Goal: Transaction & Acquisition: Purchase product/service

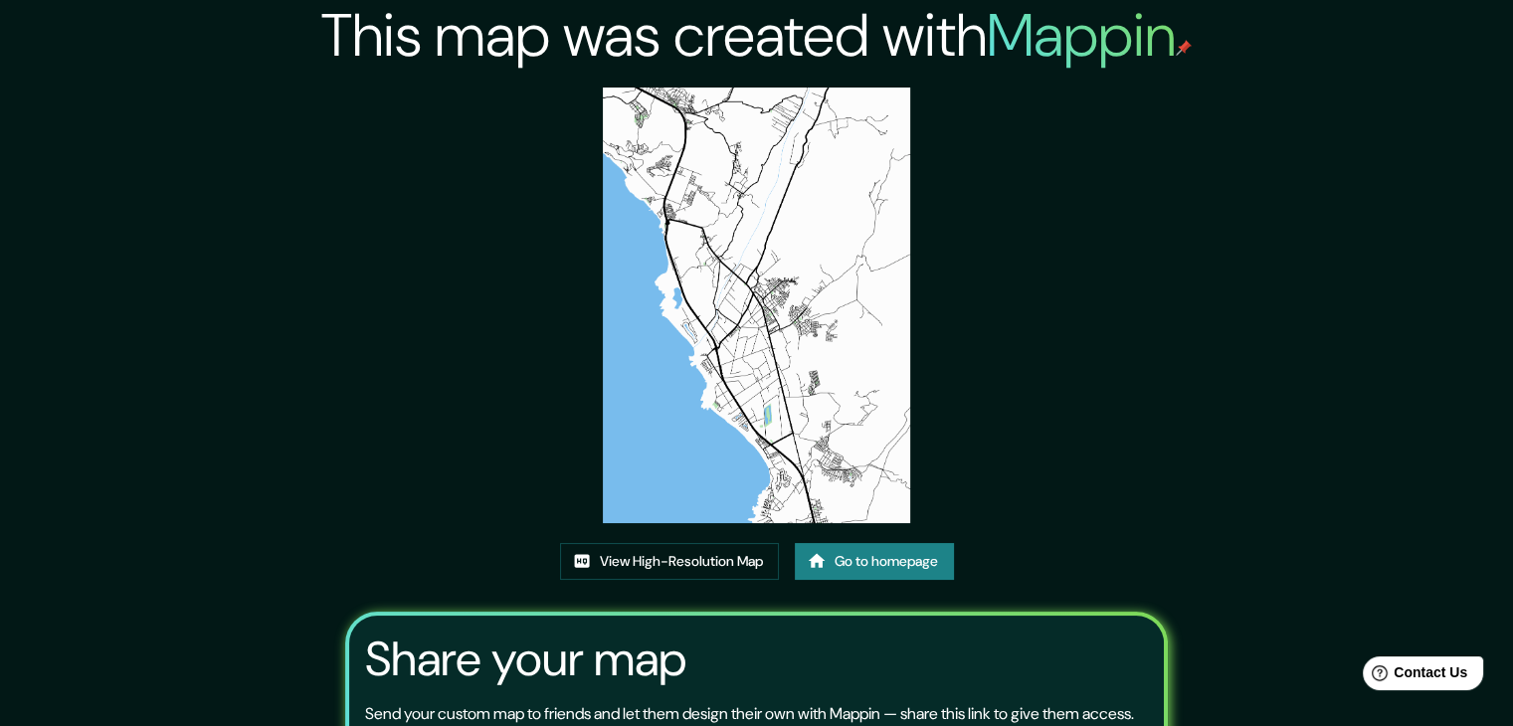
click at [841, 557] on link "Go to homepage" at bounding box center [874, 561] width 159 height 37
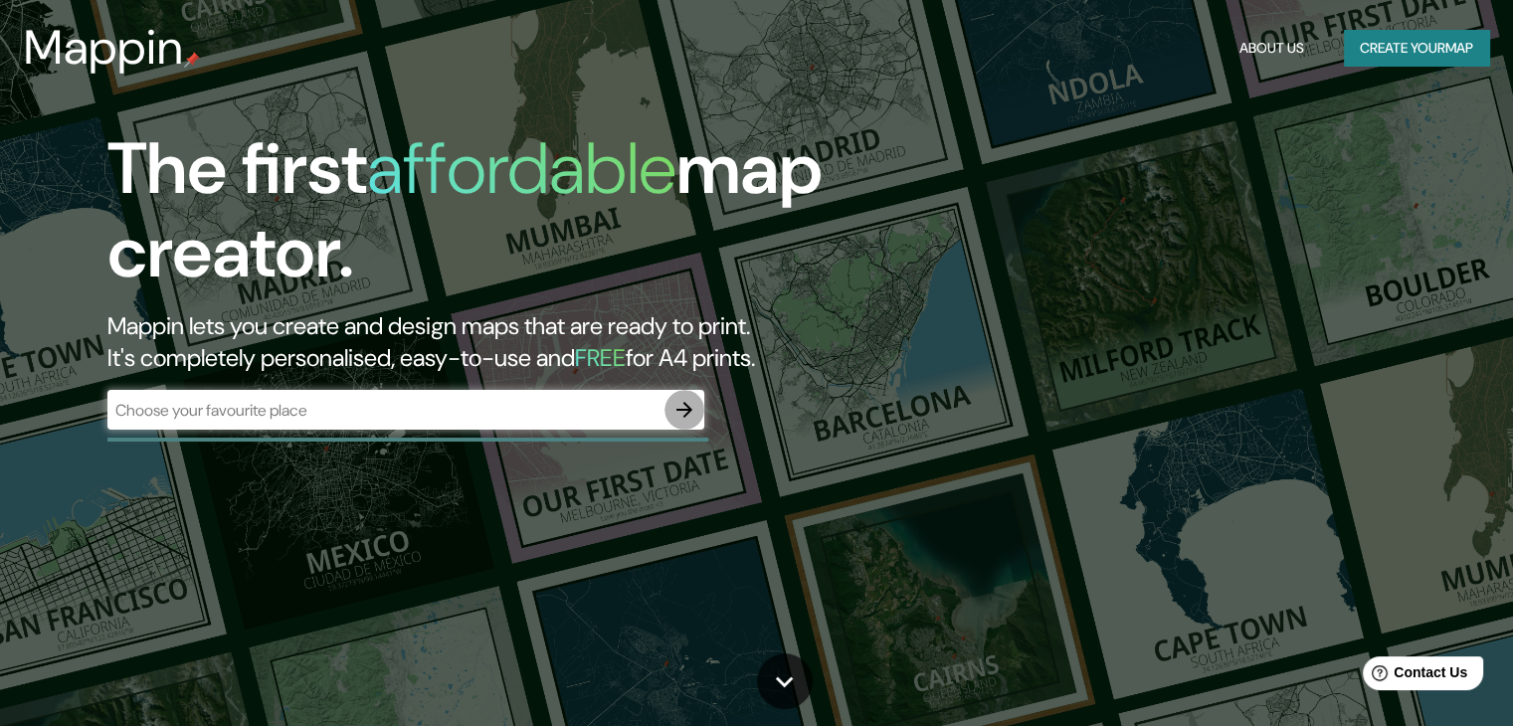
click at [701, 413] on button "button" at bounding box center [685, 410] width 40 height 40
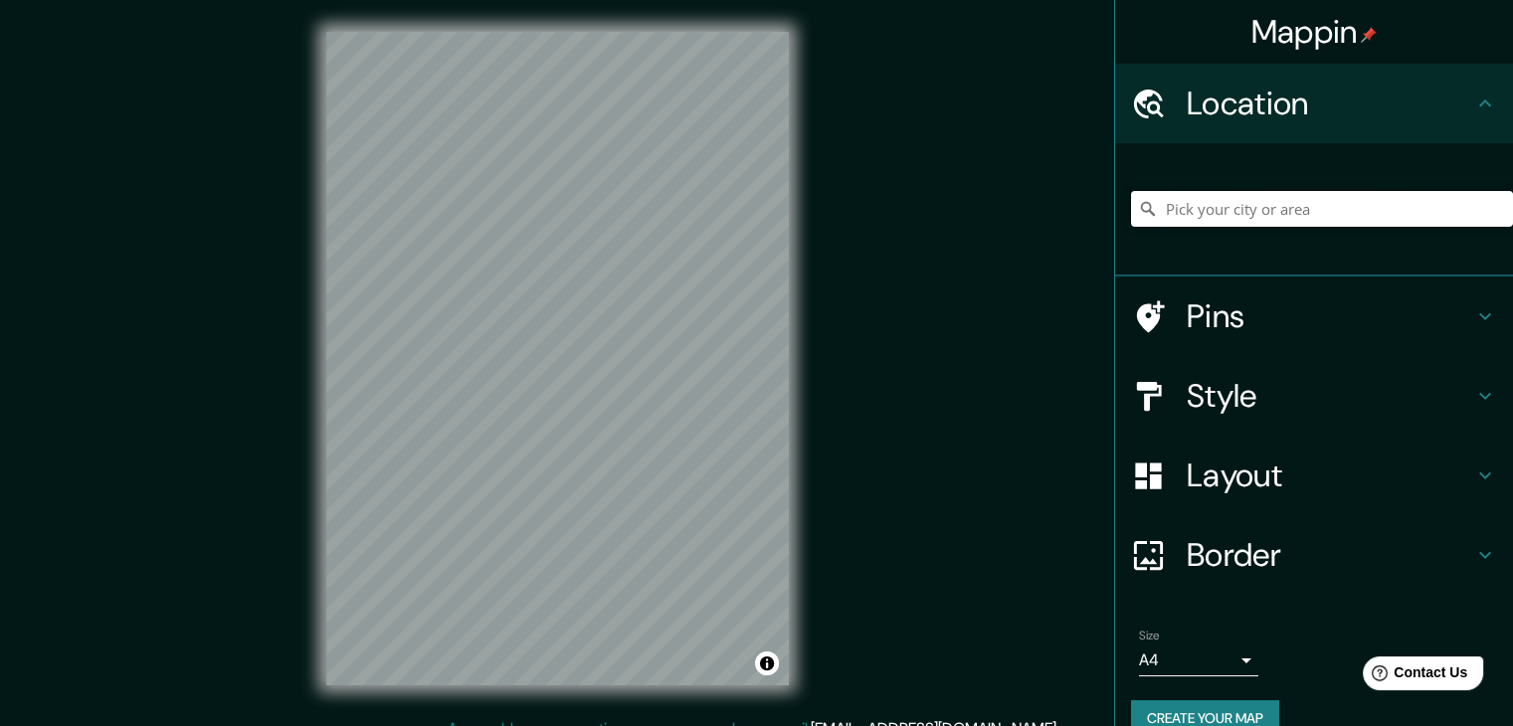
click at [1198, 206] on input "Pick your city or area" at bounding box center [1322, 209] width 382 height 36
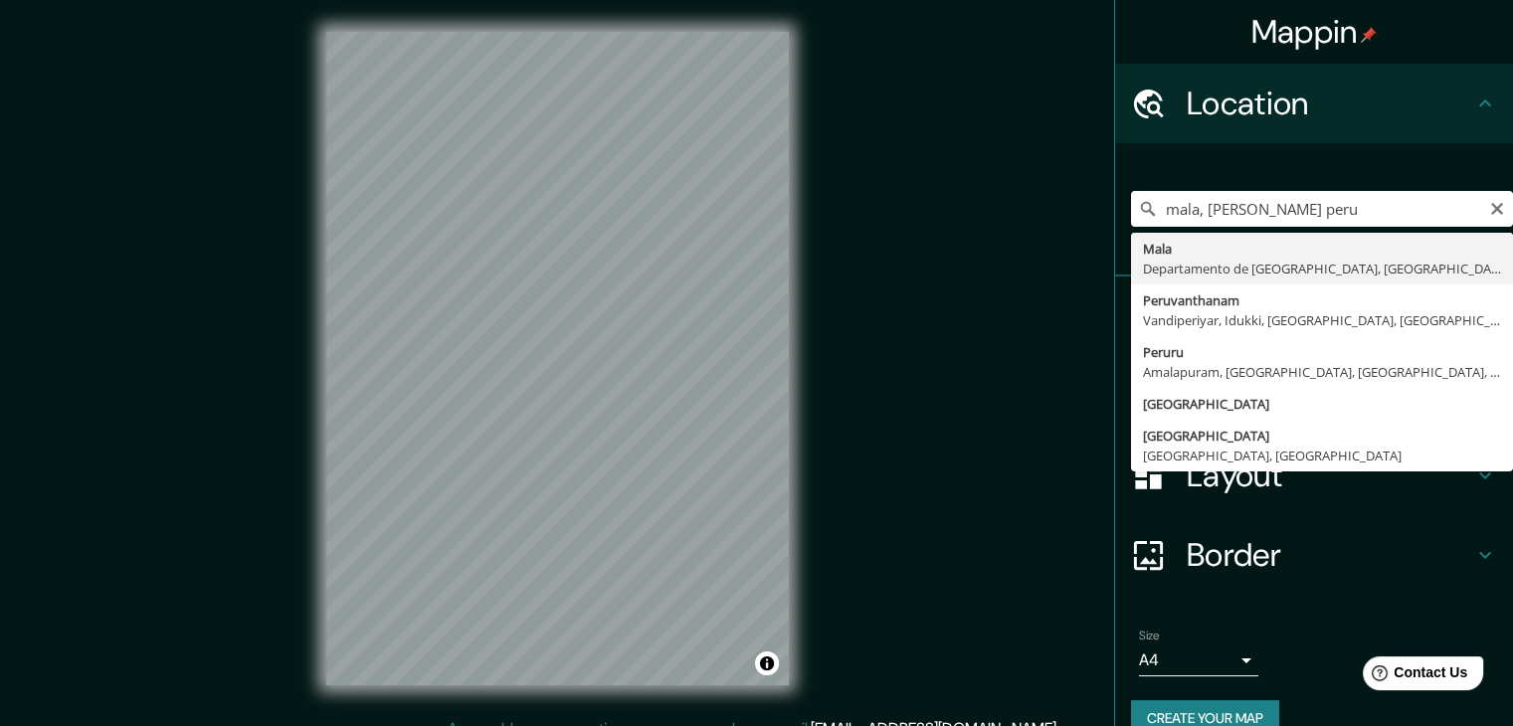
type input "Mala, Departamento de Lima, Perú"
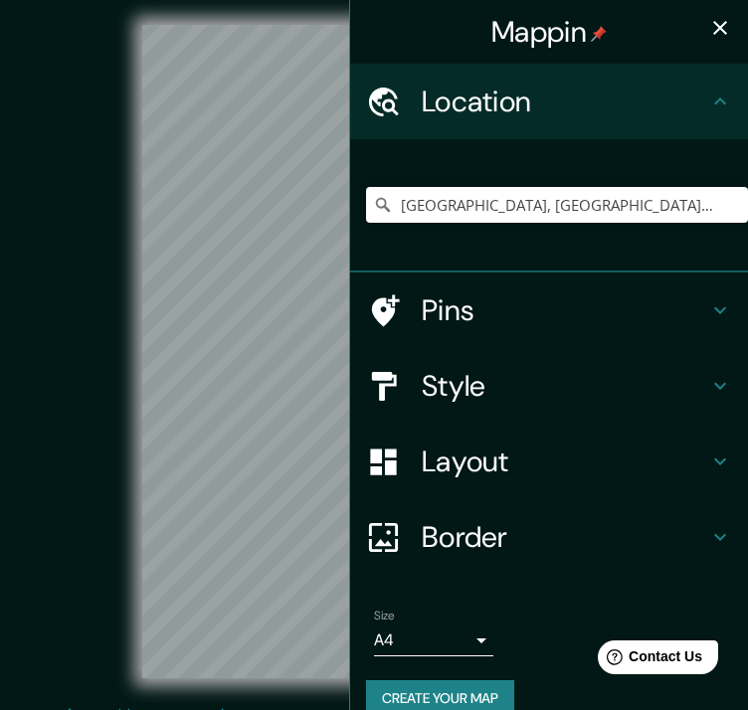
click at [708, 26] on icon "button" at bounding box center [720, 28] width 24 height 24
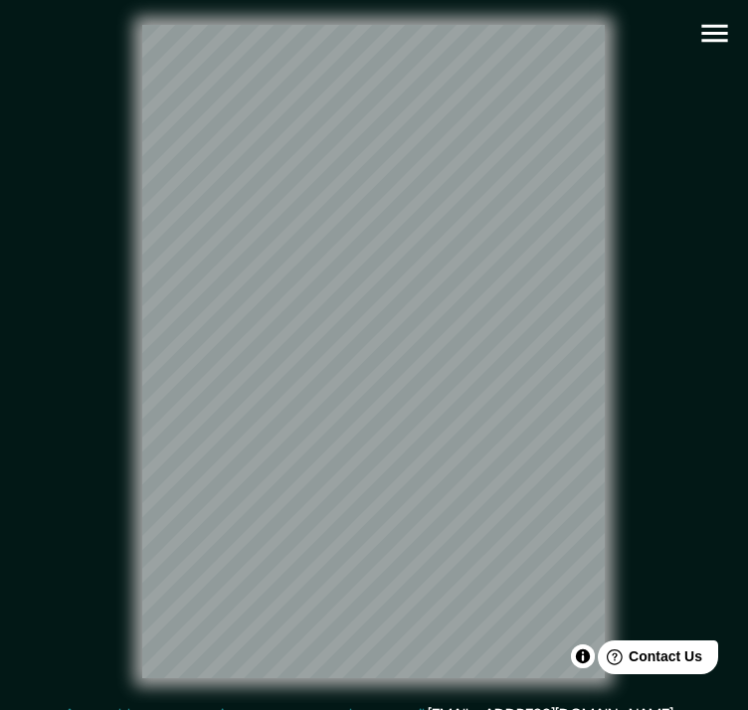
click at [707, 42] on icon "button" at bounding box center [714, 33] width 35 height 35
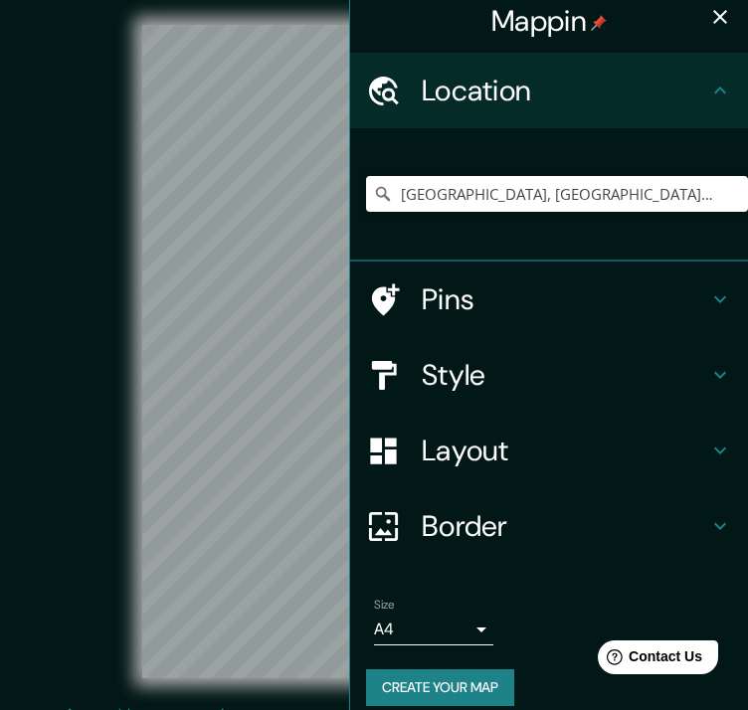
scroll to position [29, 0]
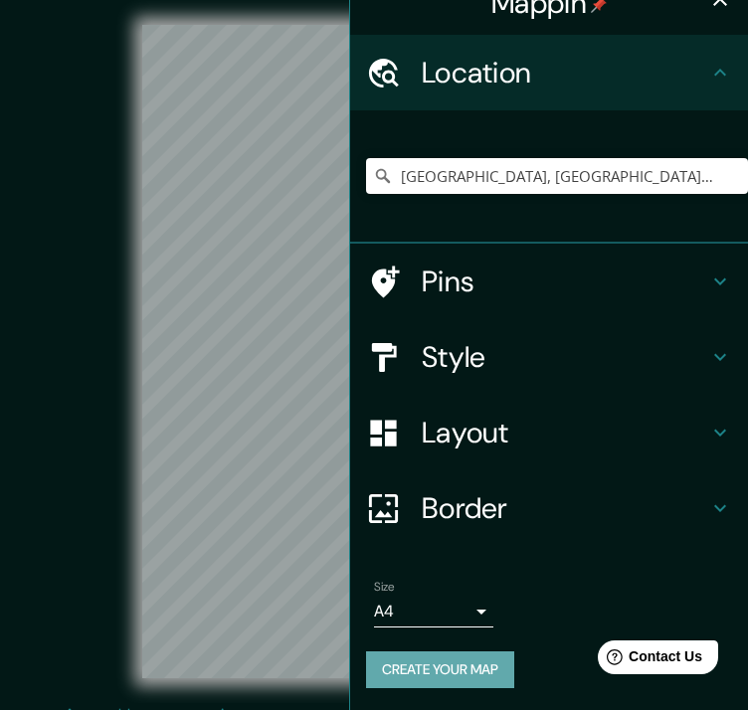
click at [446, 652] on button "Create your map" at bounding box center [440, 670] width 148 height 37
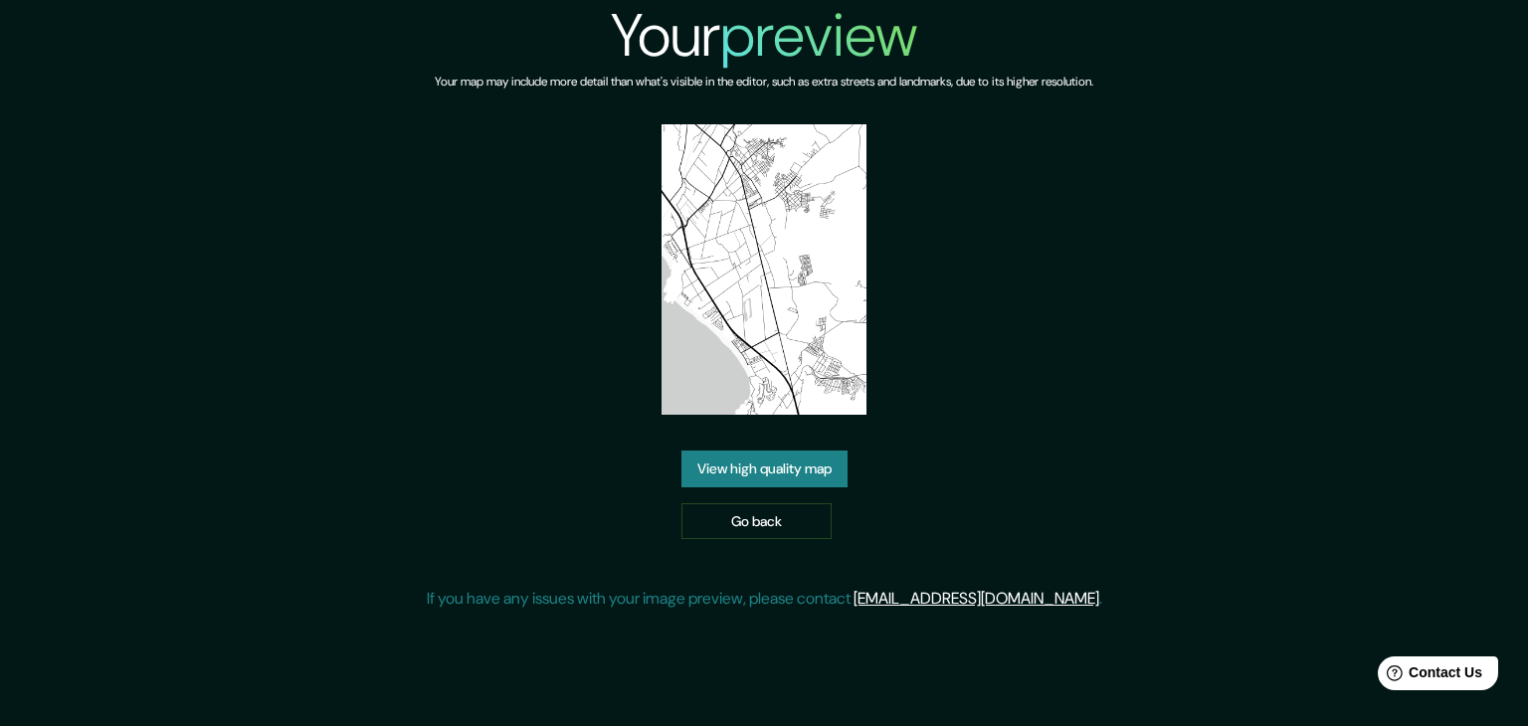
click at [758, 468] on link "View high quality map" at bounding box center [764, 469] width 166 height 37
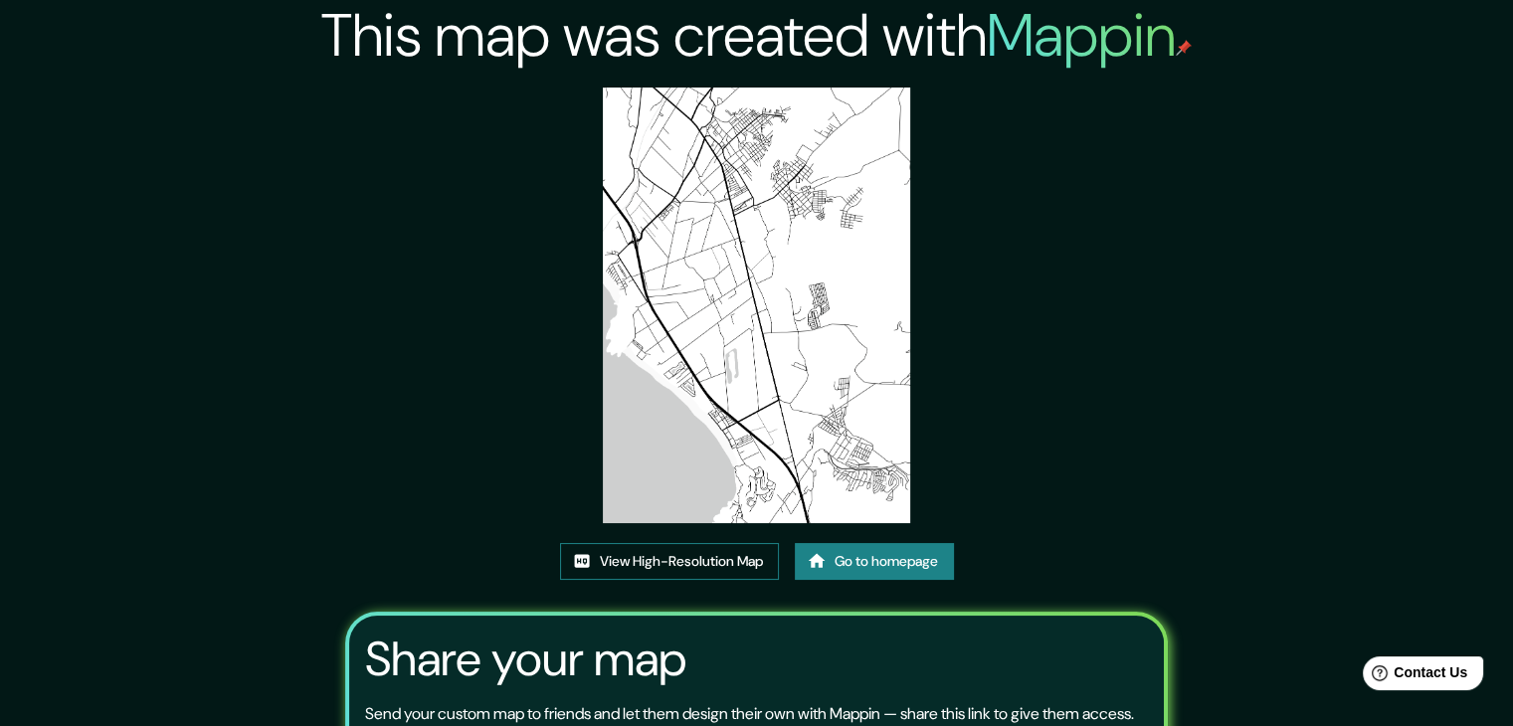
click at [720, 563] on link "View High-Resolution Map" at bounding box center [669, 561] width 219 height 37
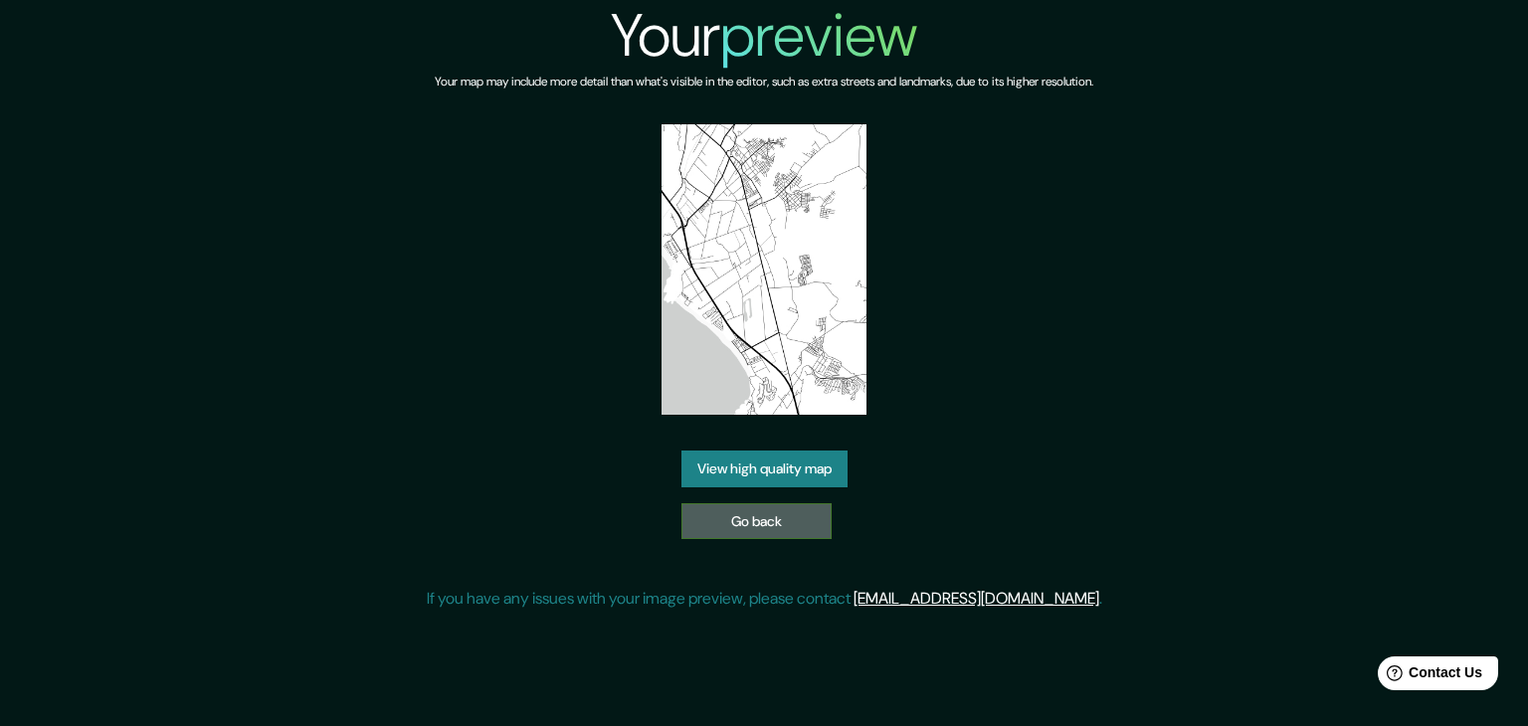
click at [746, 515] on link "Go back" at bounding box center [756, 521] width 150 height 37
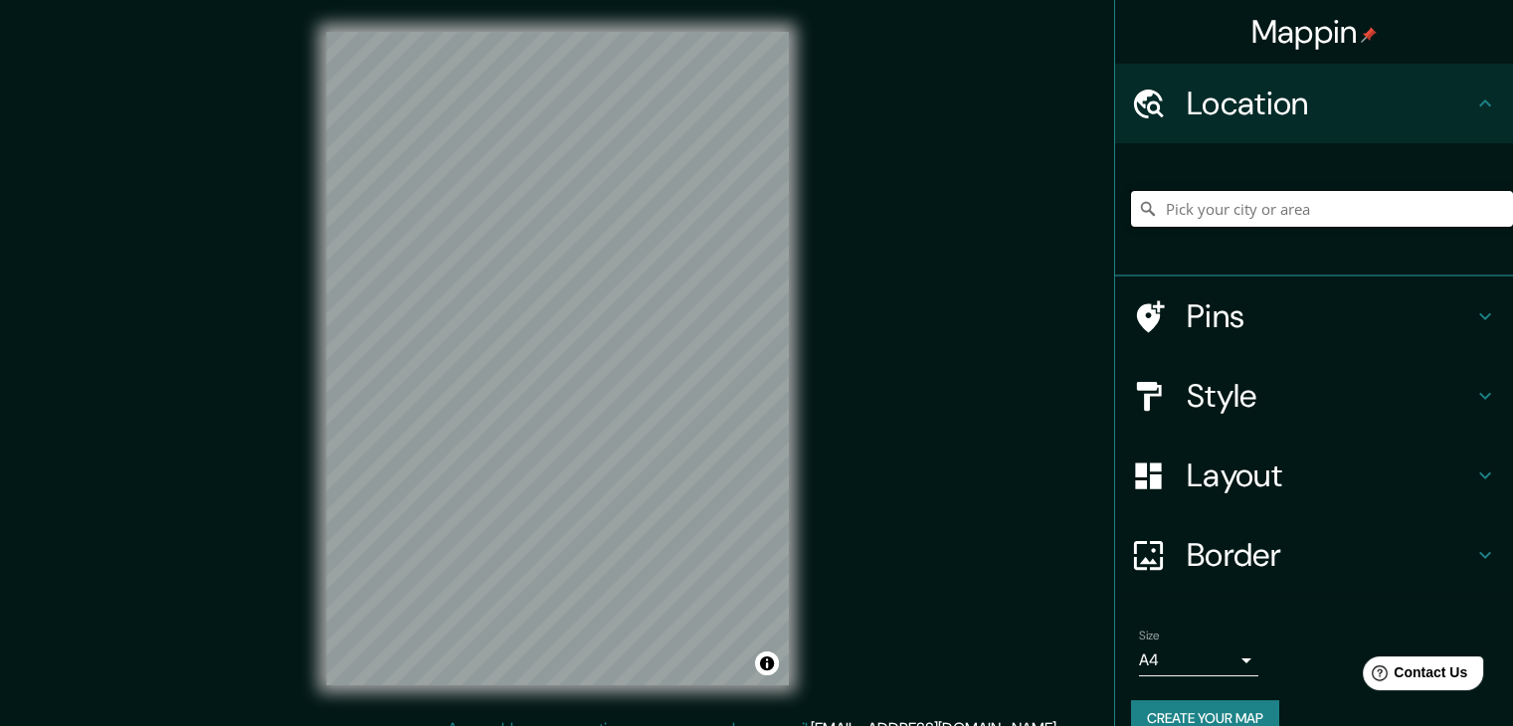
click at [762, 213] on input "Pick your city or area" at bounding box center [1322, 209] width 382 height 36
type input "a"
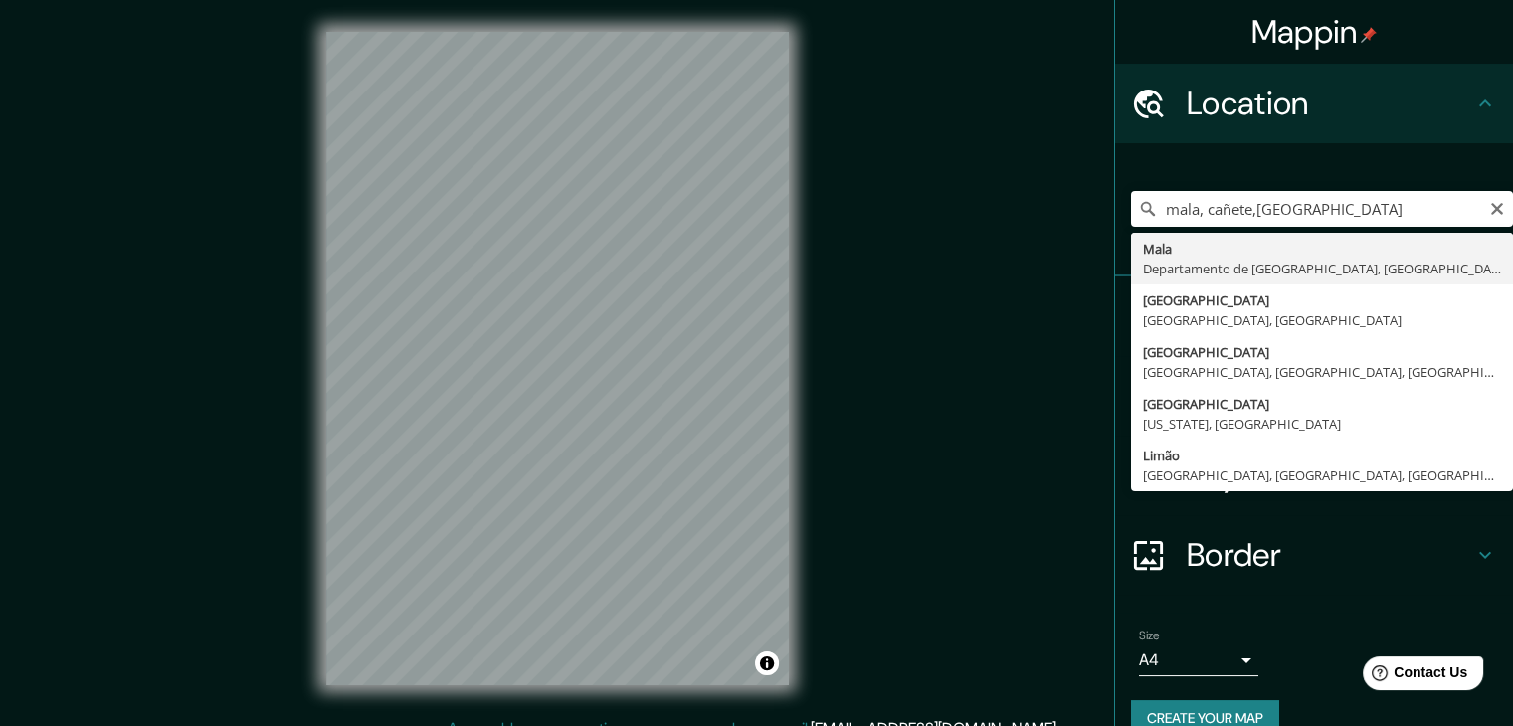
type input "Mala, Departamento de Lima, Perú"
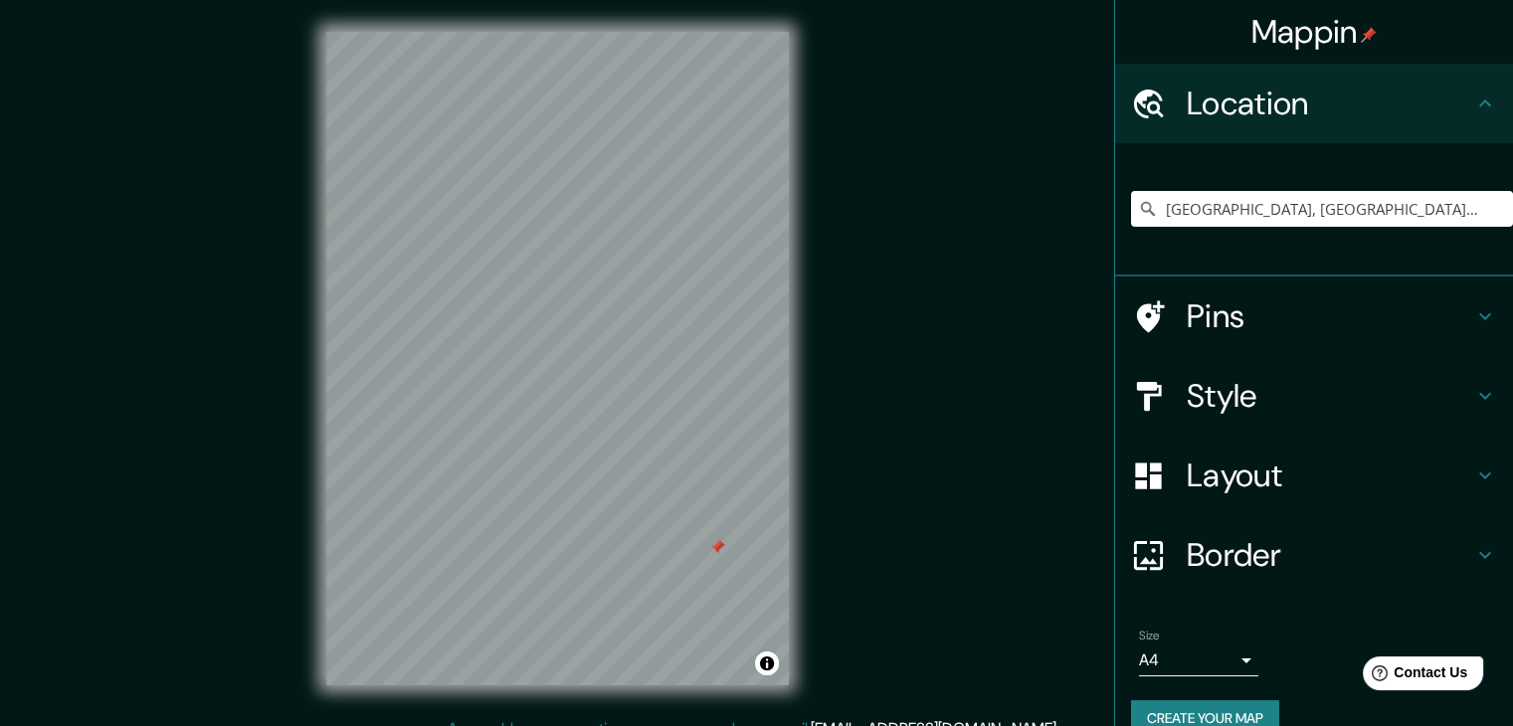
click at [709, 546] on div at bounding box center [717, 547] width 16 height 16
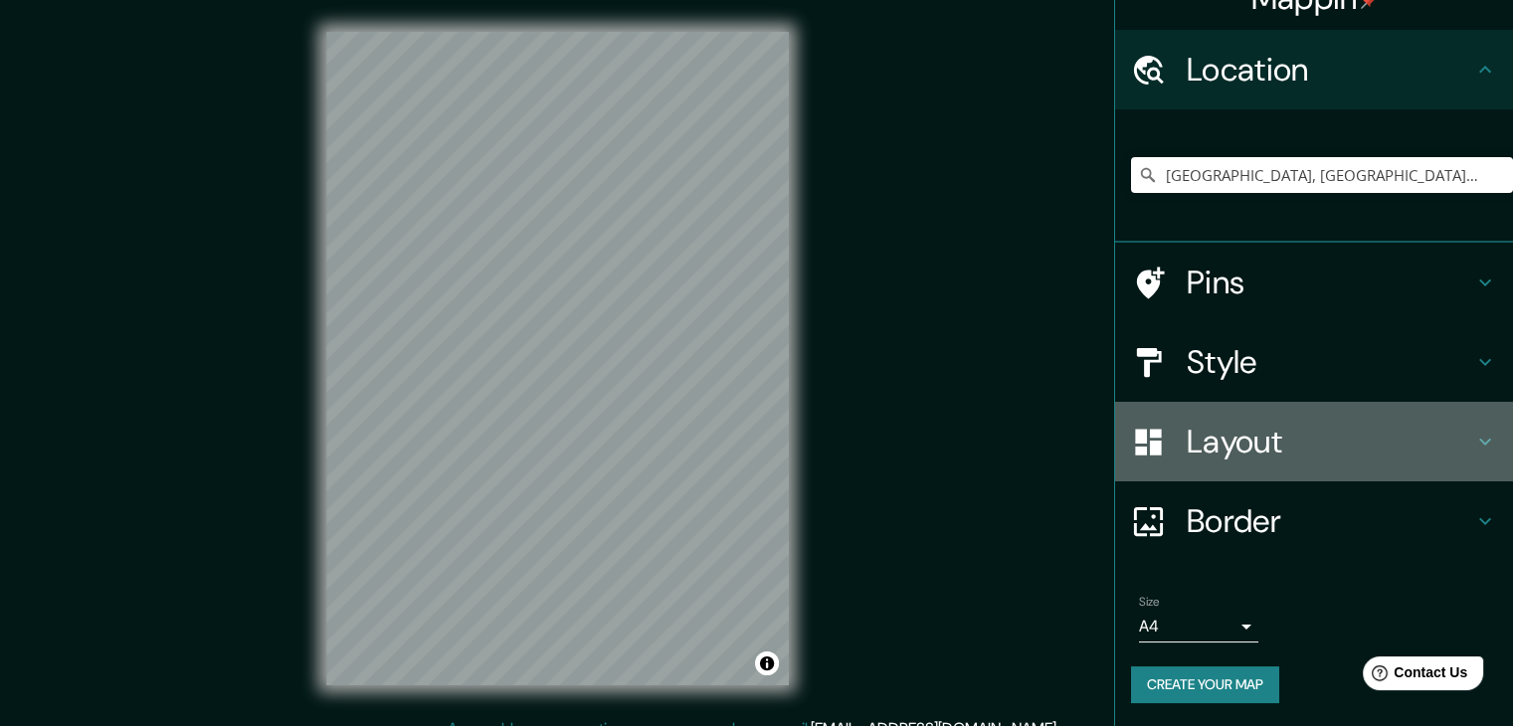
click at [762, 455] on h4 "Layout" at bounding box center [1330, 442] width 286 height 40
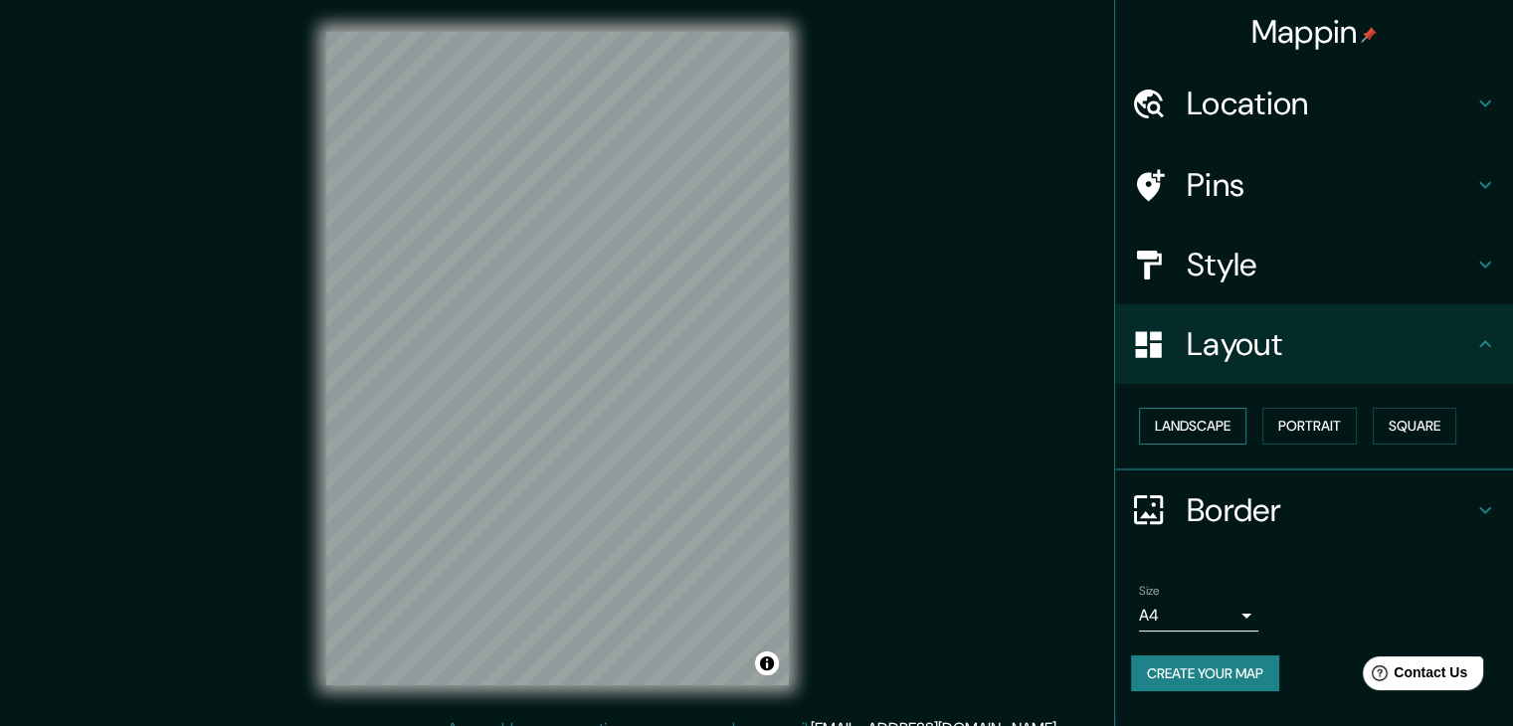
click at [762, 431] on button "Landscape" at bounding box center [1192, 426] width 107 height 37
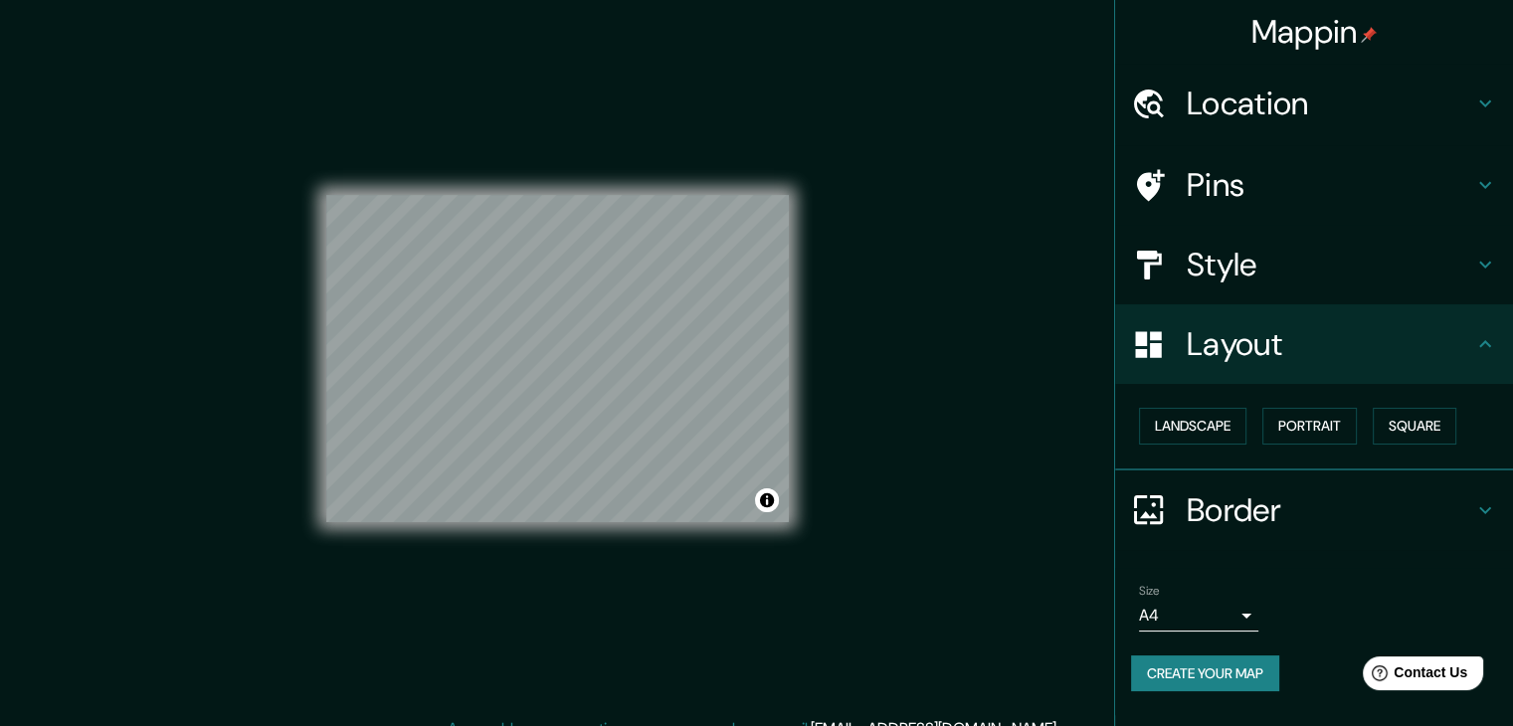
click at [762, 355] on h4 "Layout" at bounding box center [1330, 344] width 286 height 40
click at [762, 415] on button "Portrait" at bounding box center [1309, 426] width 95 height 37
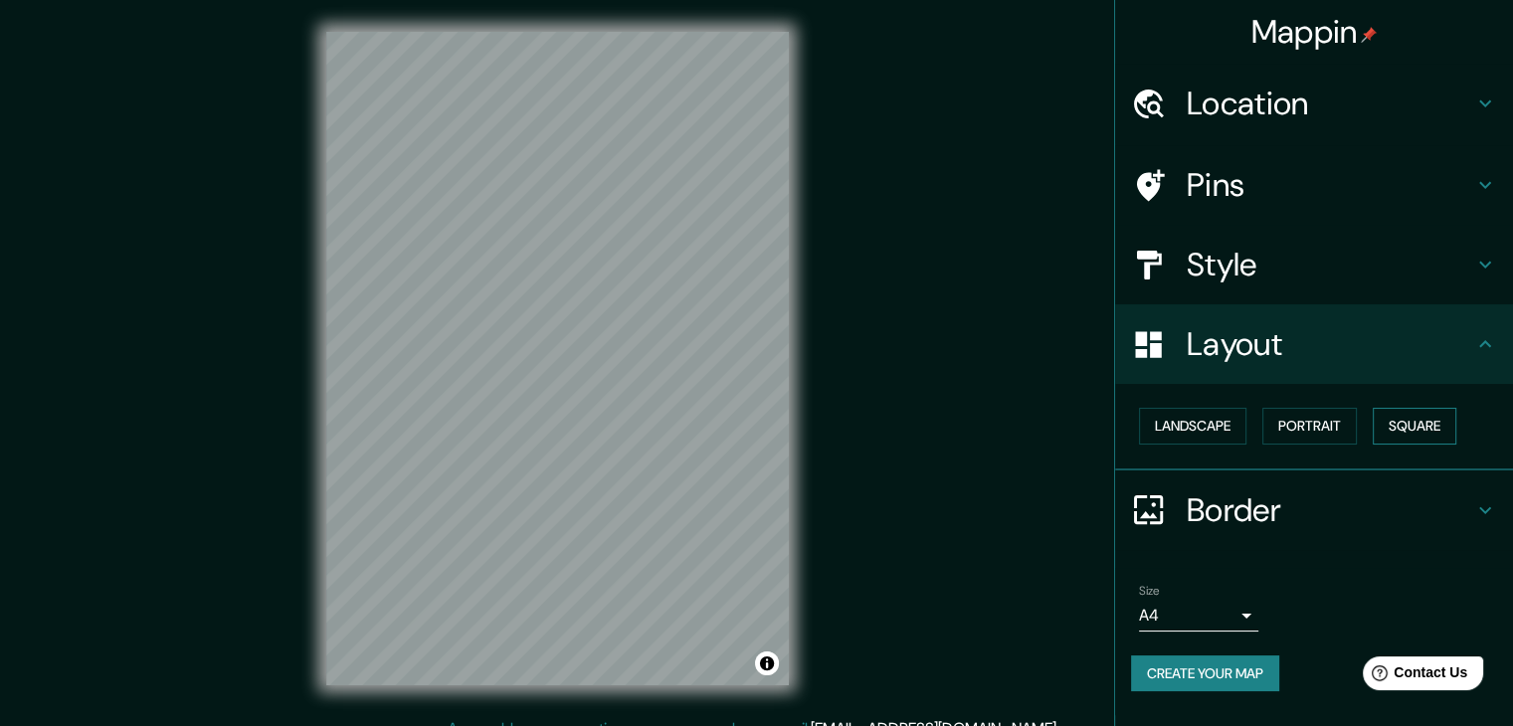
click at [762, 426] on button "Square" at bounding box center [1415, 426] width 84 height 37
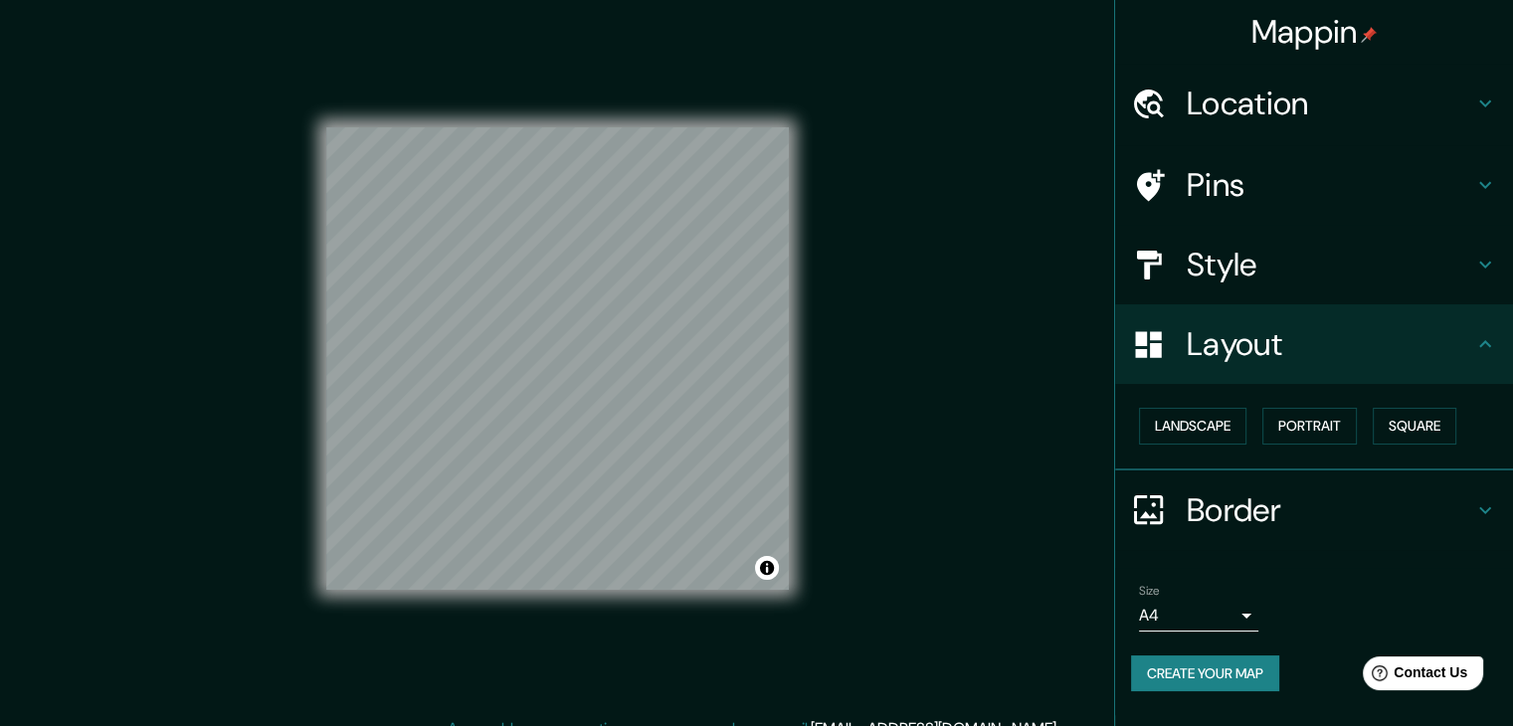
click at [762, 426] on div "Landscape Portrait Square" at bounding box center [1322, 426] width 382 height 53
click at [762, 420] on button "Portrait" at bounding box center [1309, 426] width 95 height 37
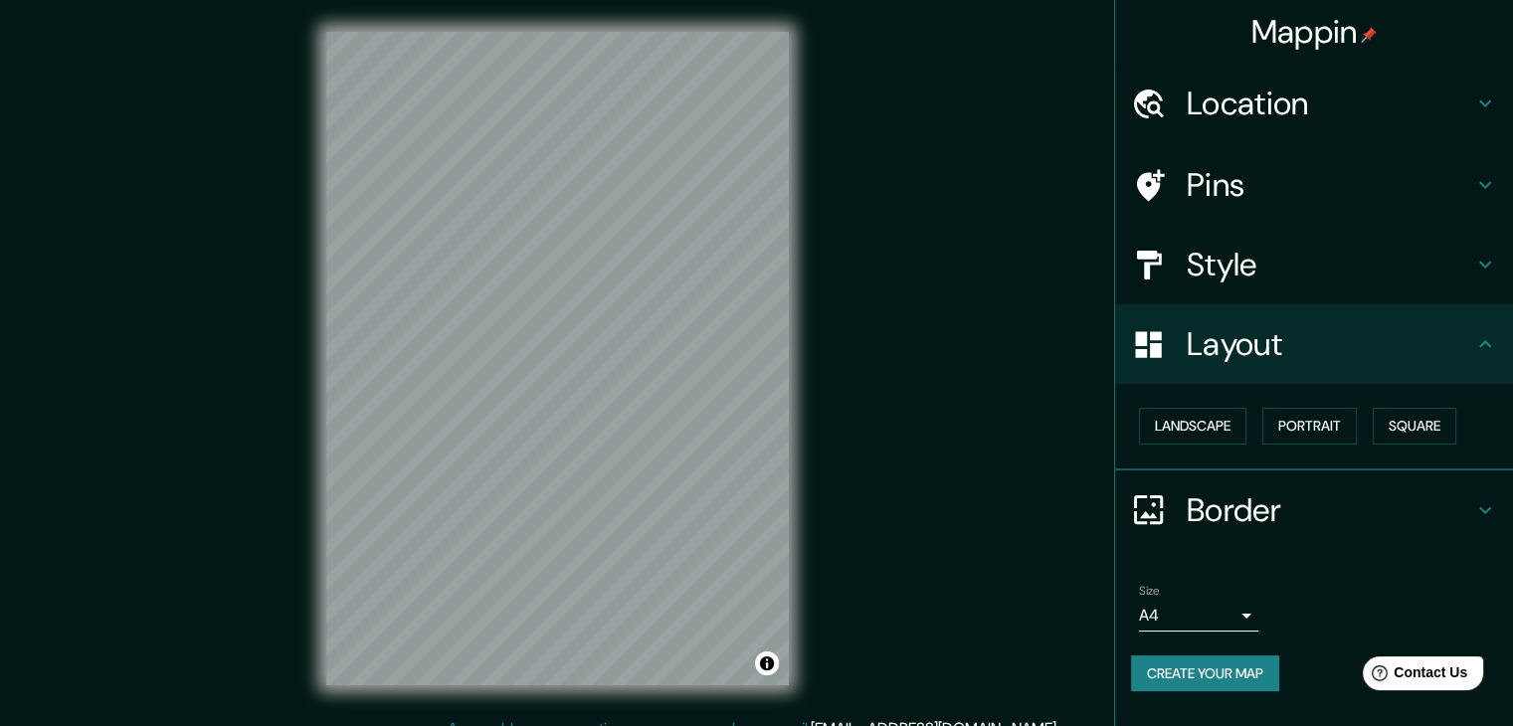
click at [762, 261] on h4 "Style" at bounding box center [1330, 265] width 286 height 40
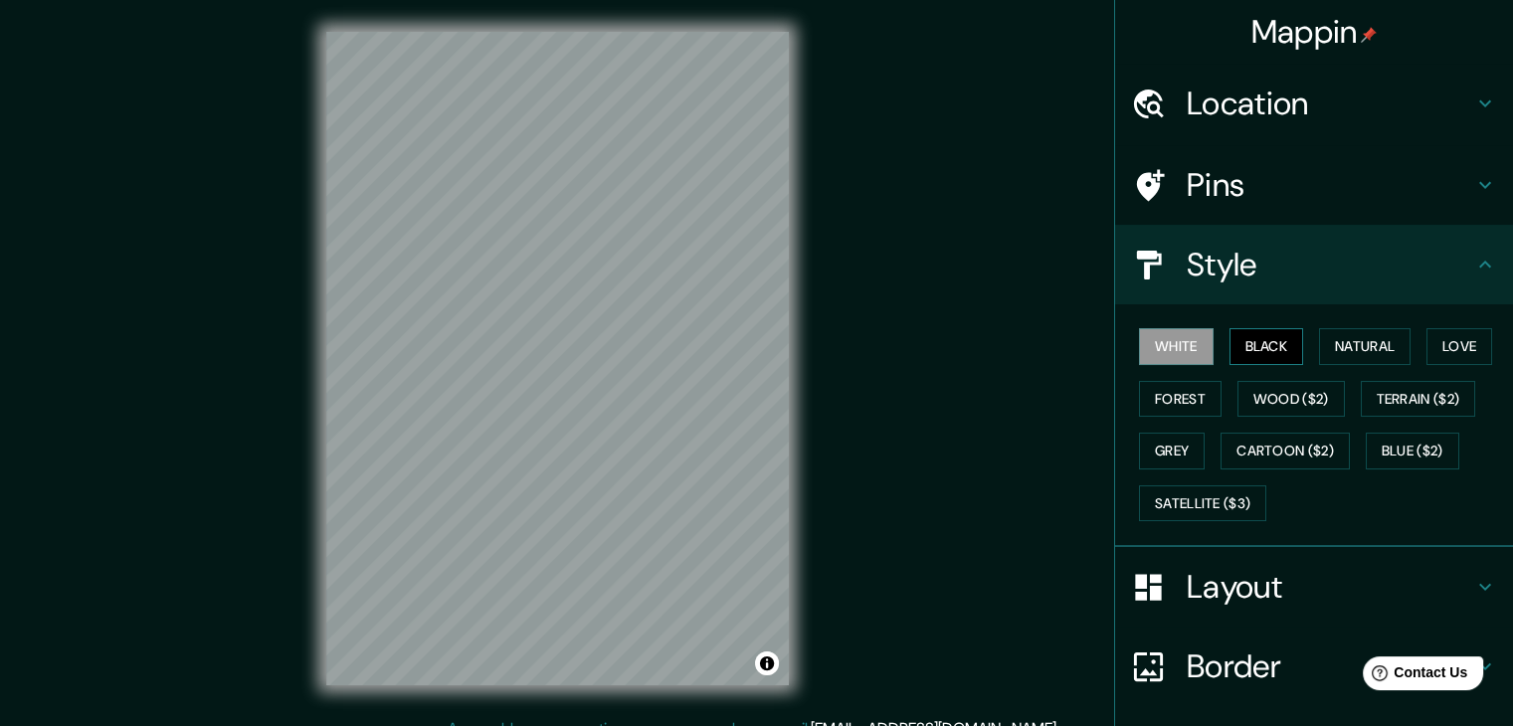
click at [762, 351] on button "Black" at bounding box center [1267, 346] width 75 height 37
click at [762, 355] on button "Natural" at bounding box center [1365, 346] width 92 height 37
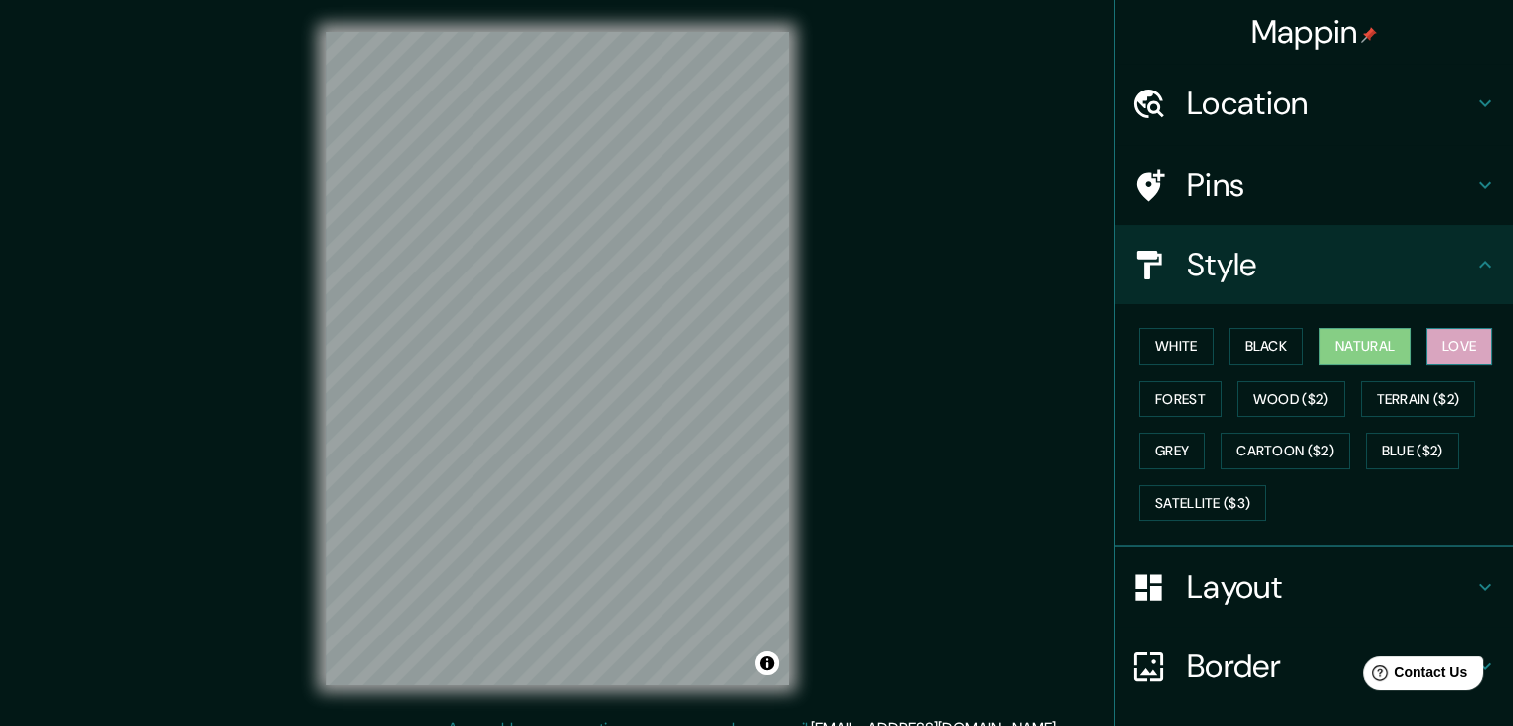
click at [762, 352] on button "Love" at bounding box center [1459, 346] width 66 height 37
click at [762, 405] on button "Forest" at bounding box center [1180, 399] width 83 height 37
click at [762, 351] on button "Love" at bounding box center [1459, 346] width 66 height 37
click at [762, 395] on button "Forest" at bounding box center [1180, 399] width 83 height 37
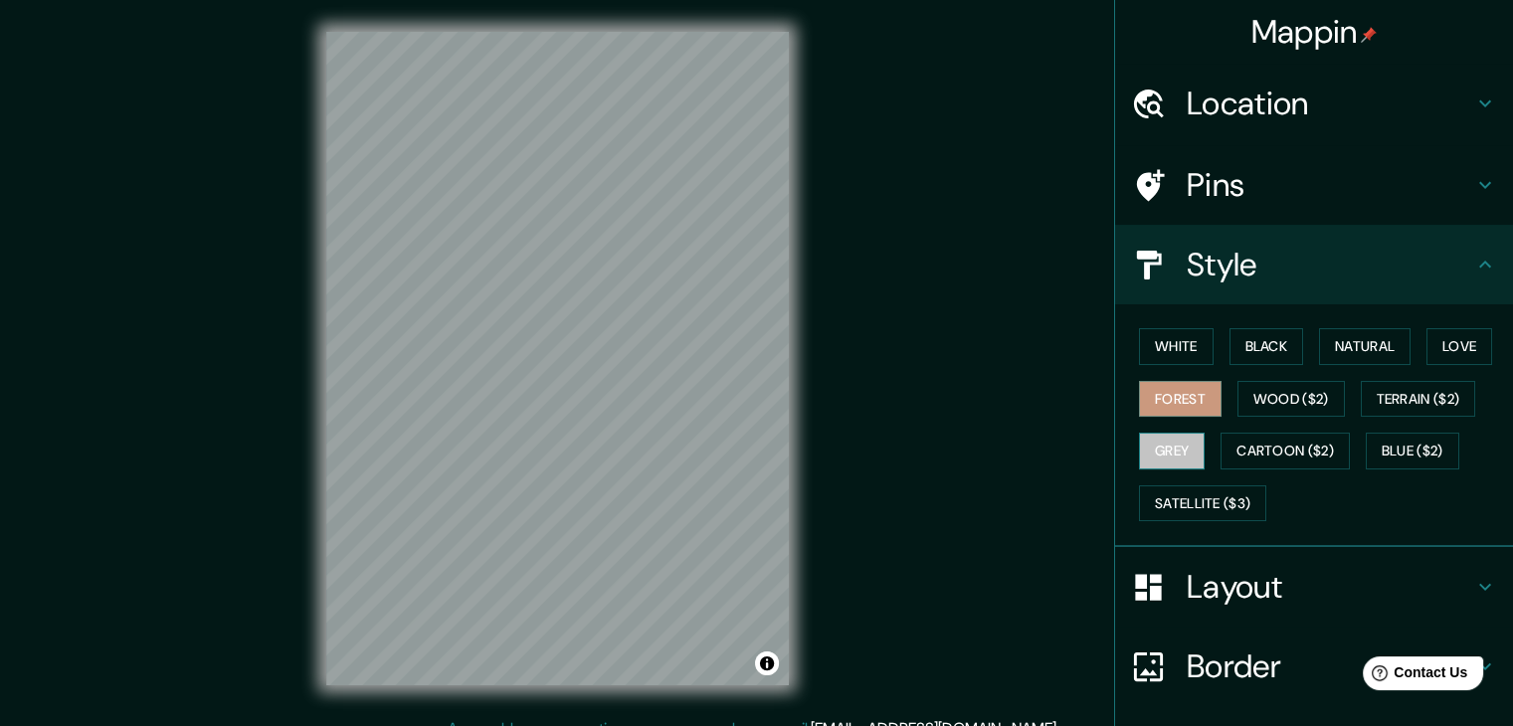
click at [762, 444] on button "Grey" at bounding box center [1172, 451] width 66 height 37
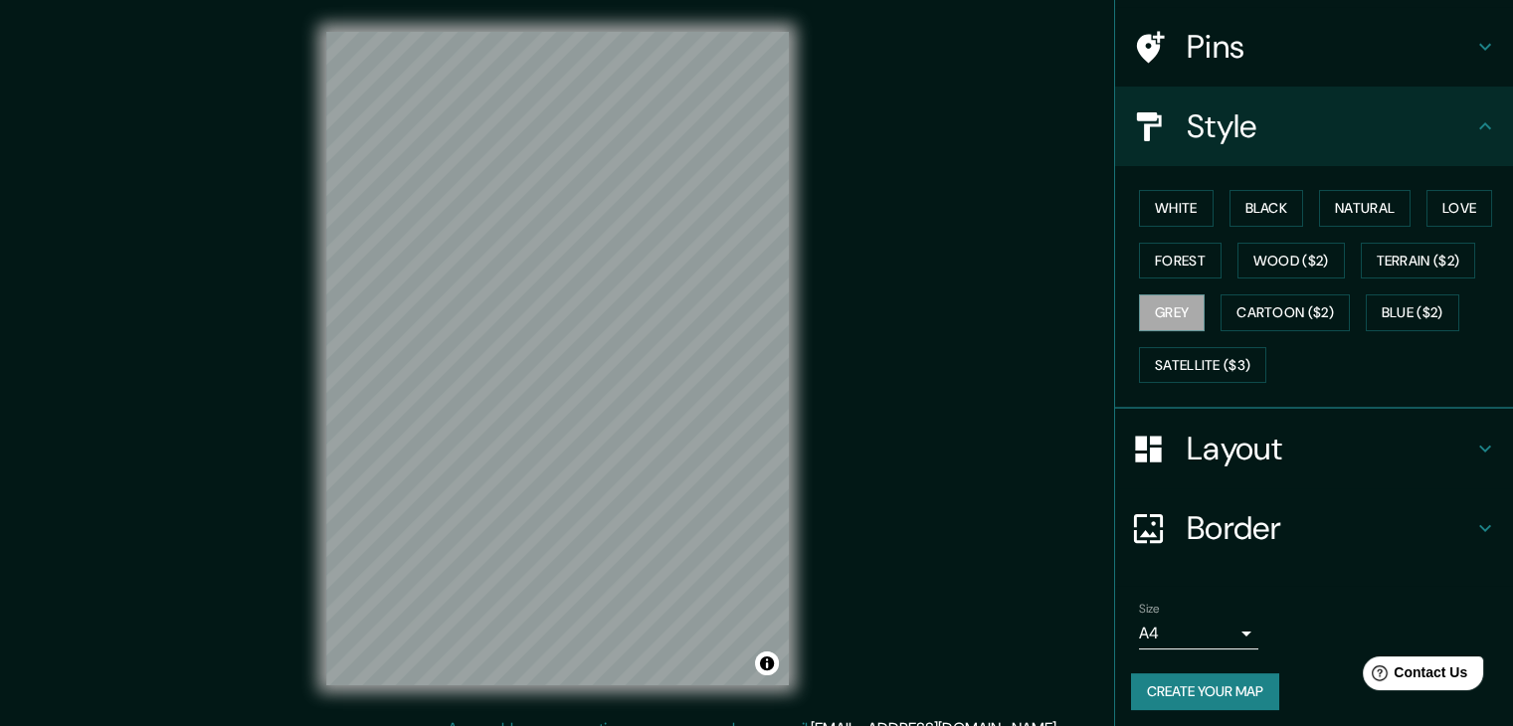
scroll to position [143, 0]
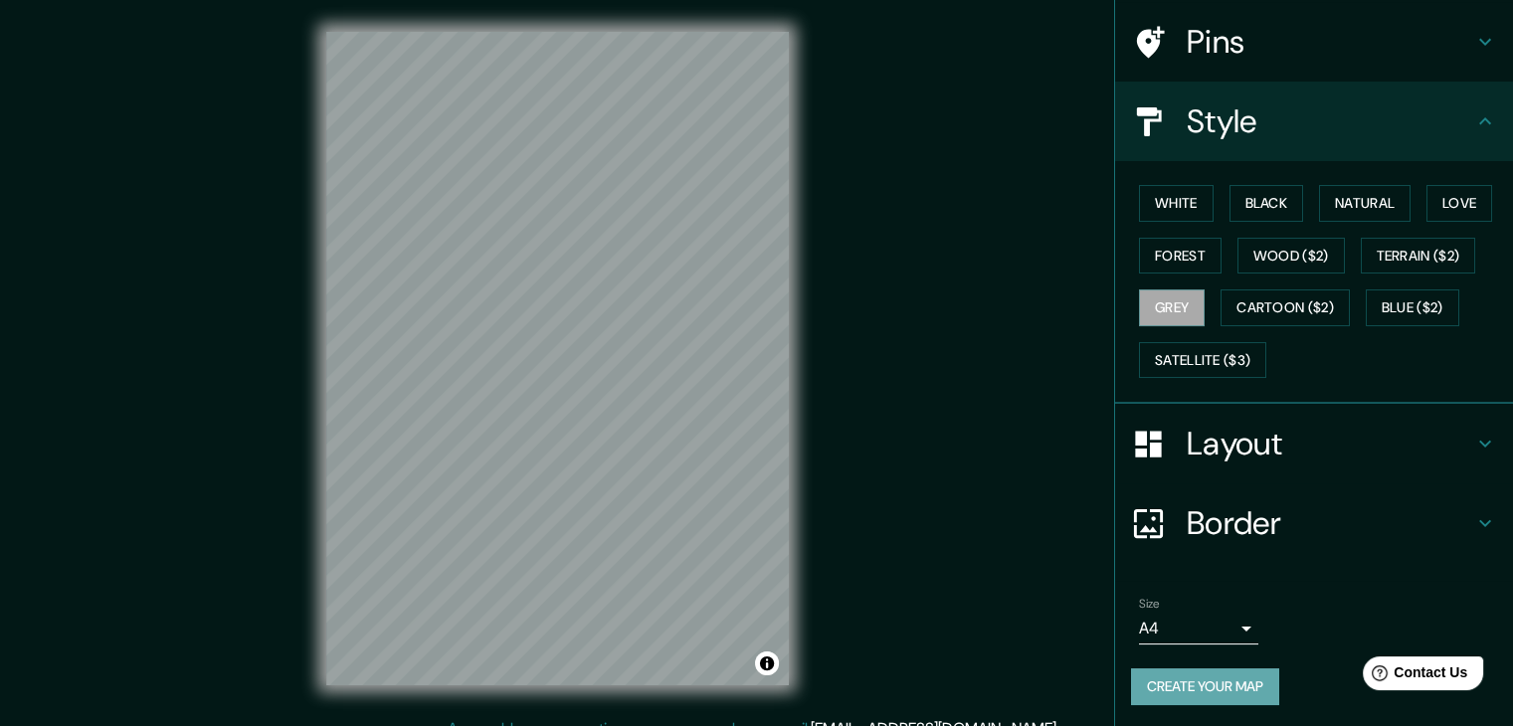
click at [762, 669] on button "Create your map" at bounding box center [1205, 686] width 148 height 37
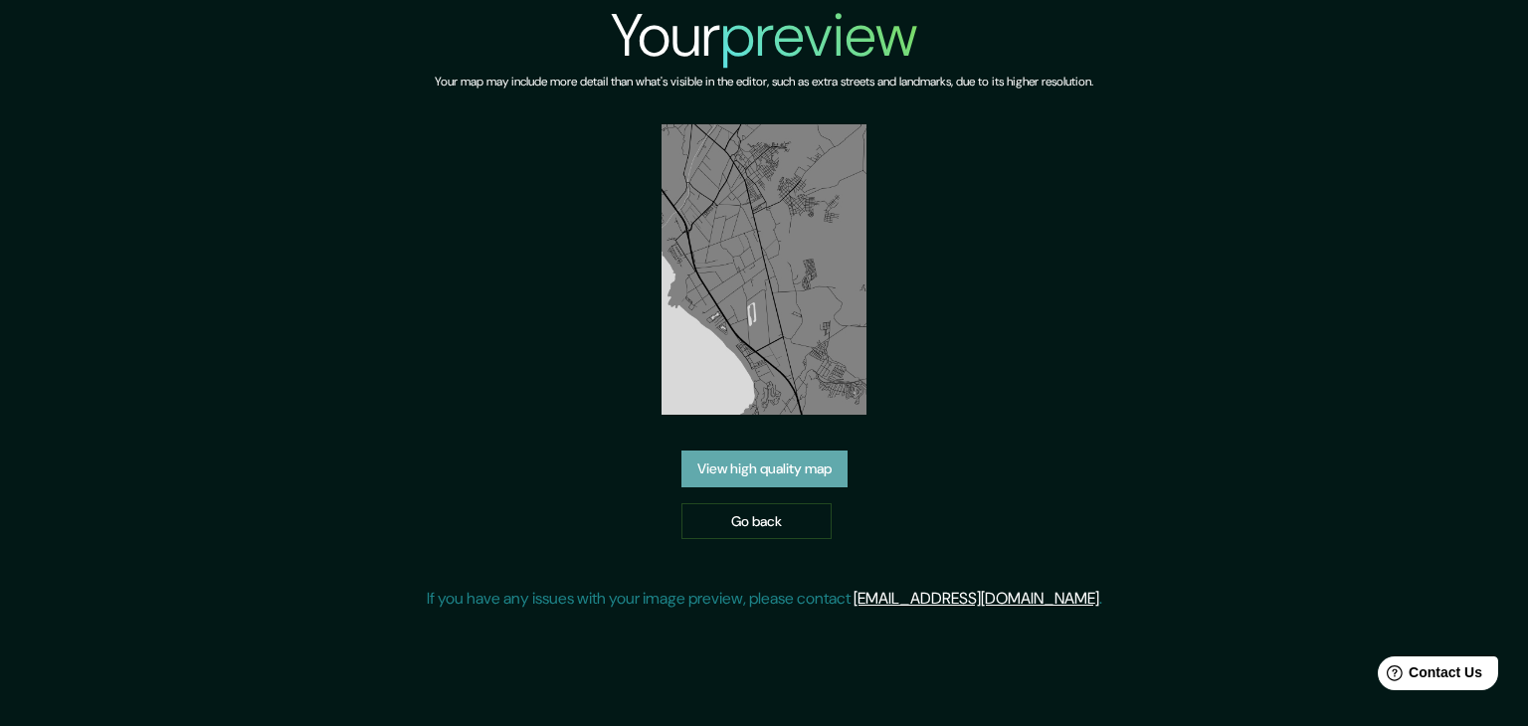
click at [779, 471] on link "View high quality map" at bounding box center [764, 469] width 166 height 37
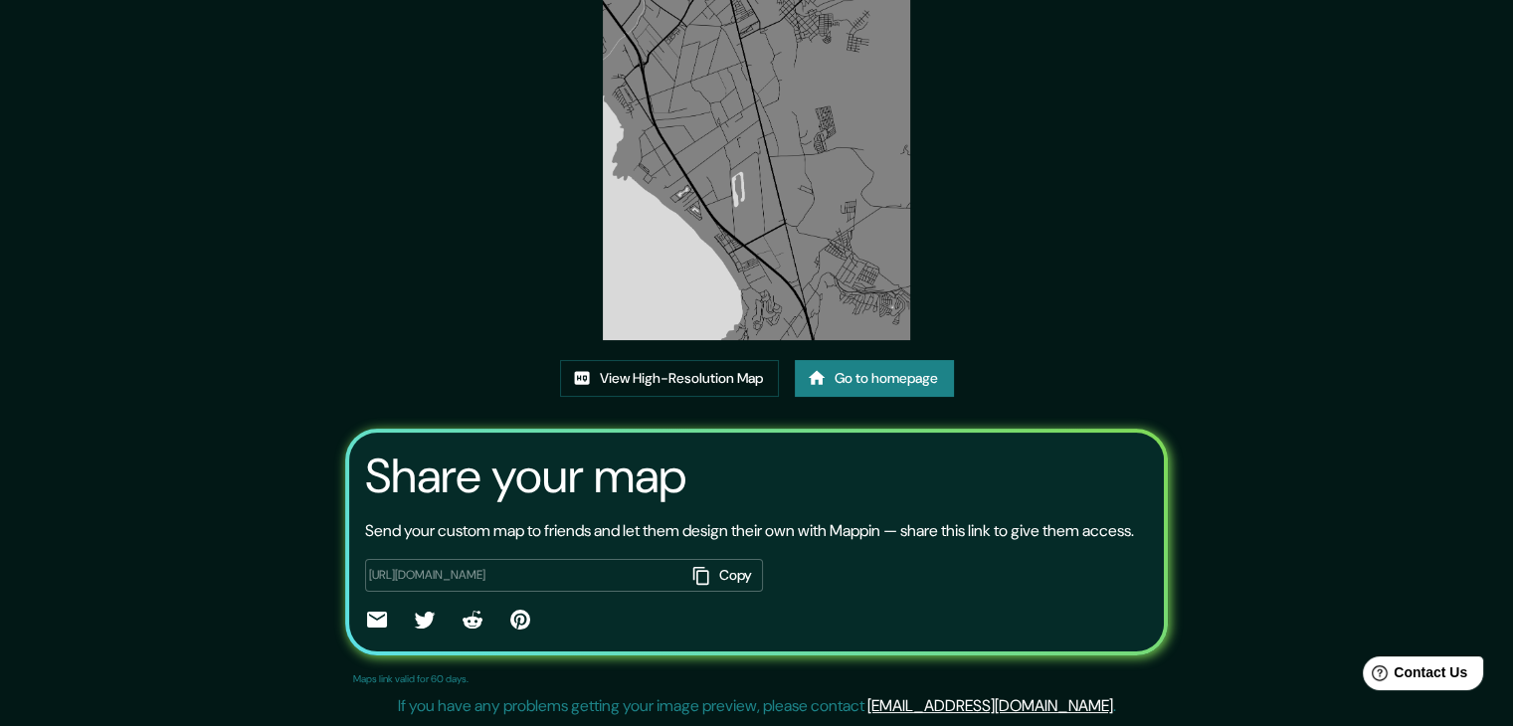
scroll to position [207, 0]
click at [710, 582] on button "Copy" at bounding box center [724, 575] width 78 height 33
click at [704, 360] on link "View High-Resolution Map" at bounding box center [669, 378] width 219 height 37
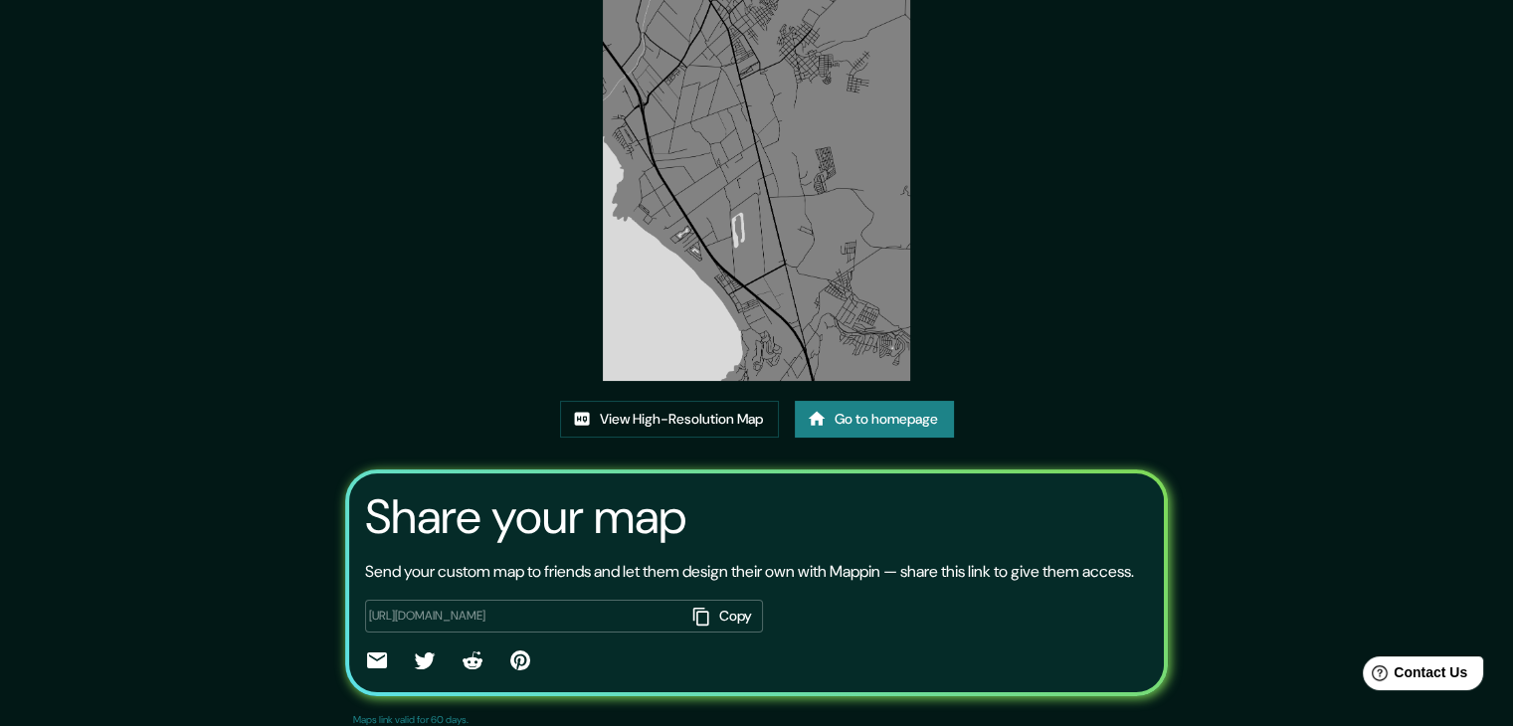
scroll to position [107, 0]
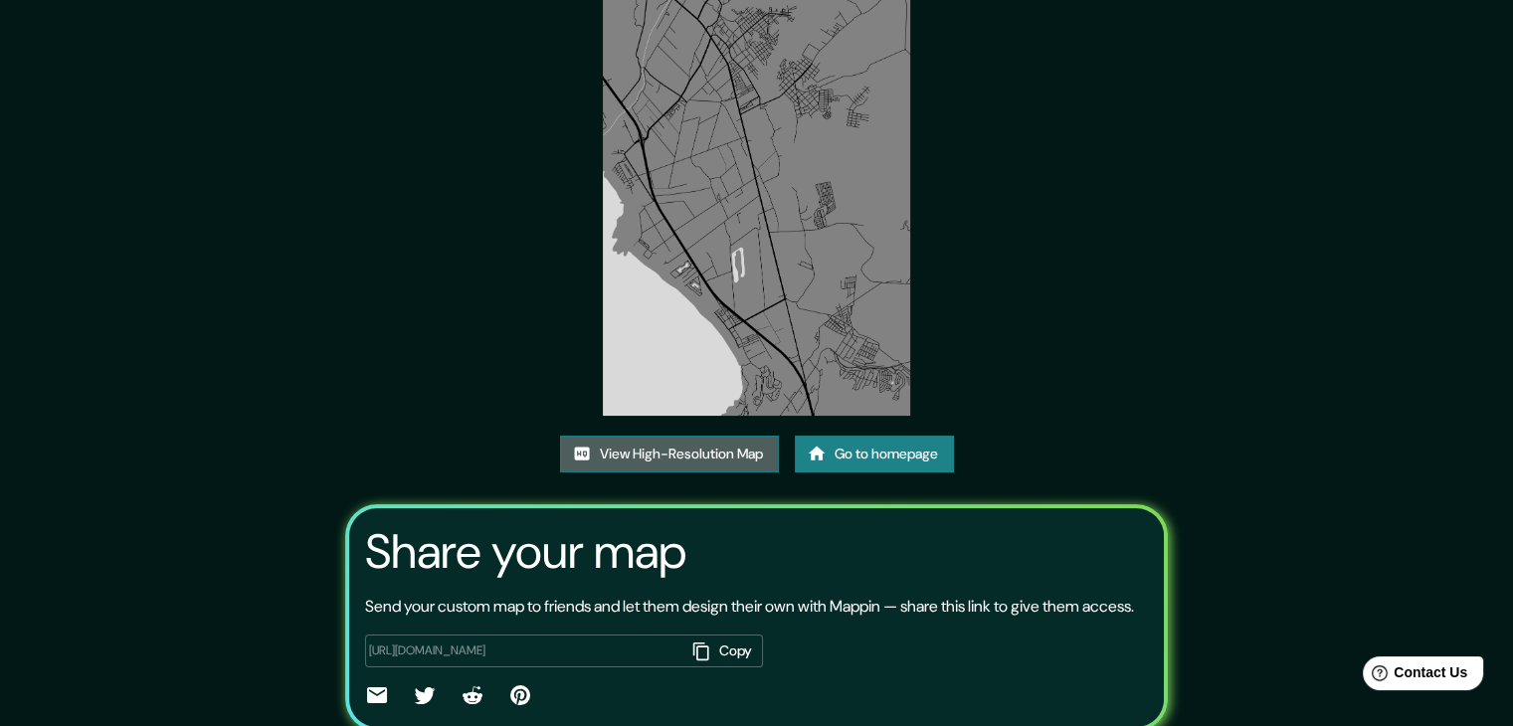
click at [696, 458] on link "View High-Resolution Map" at bounding box center [669, 454] width 219 height 37
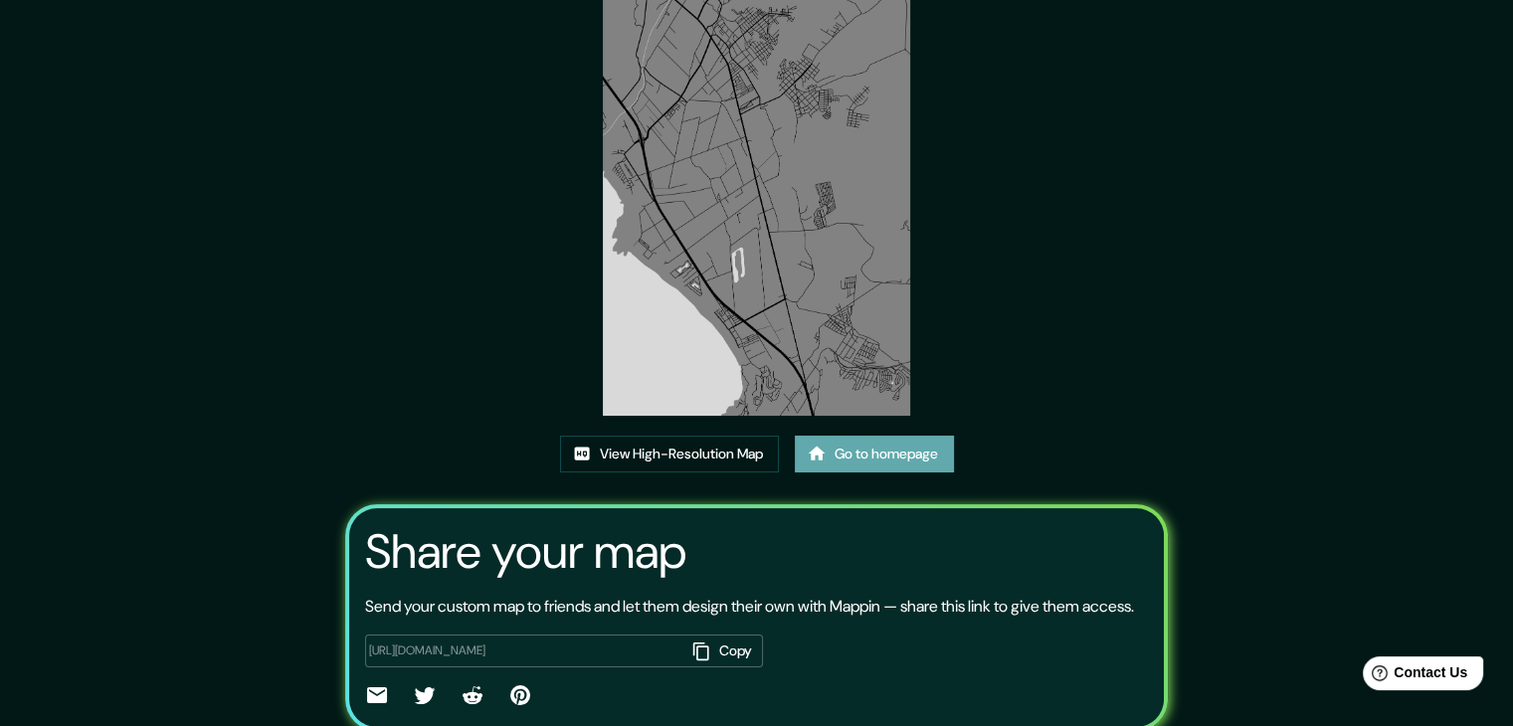
click at [867, 469] on link "Go to homepage" at bounding box center [874, 454] width 159 height 37
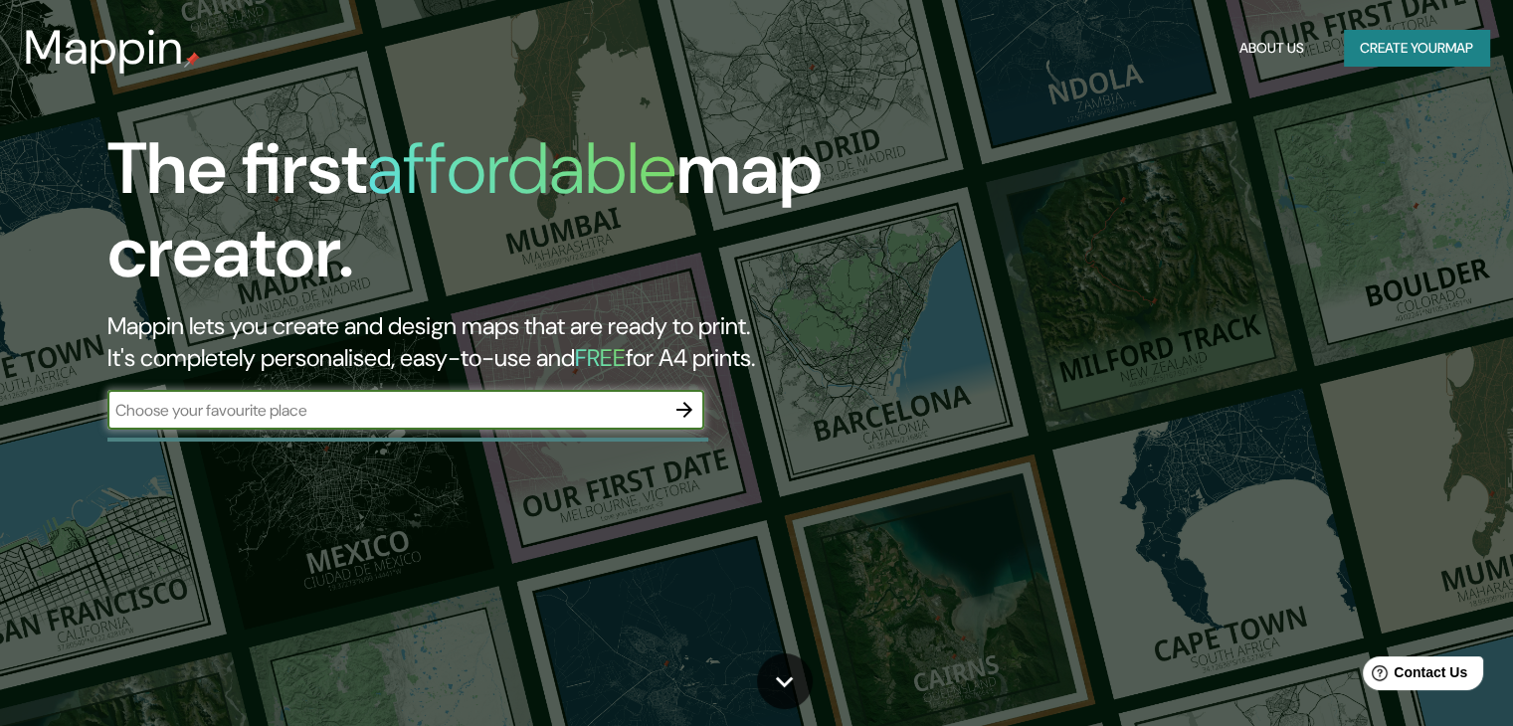
click at [688, 415] on icon "button" at bounding box center [684, 410] width 24 height 24
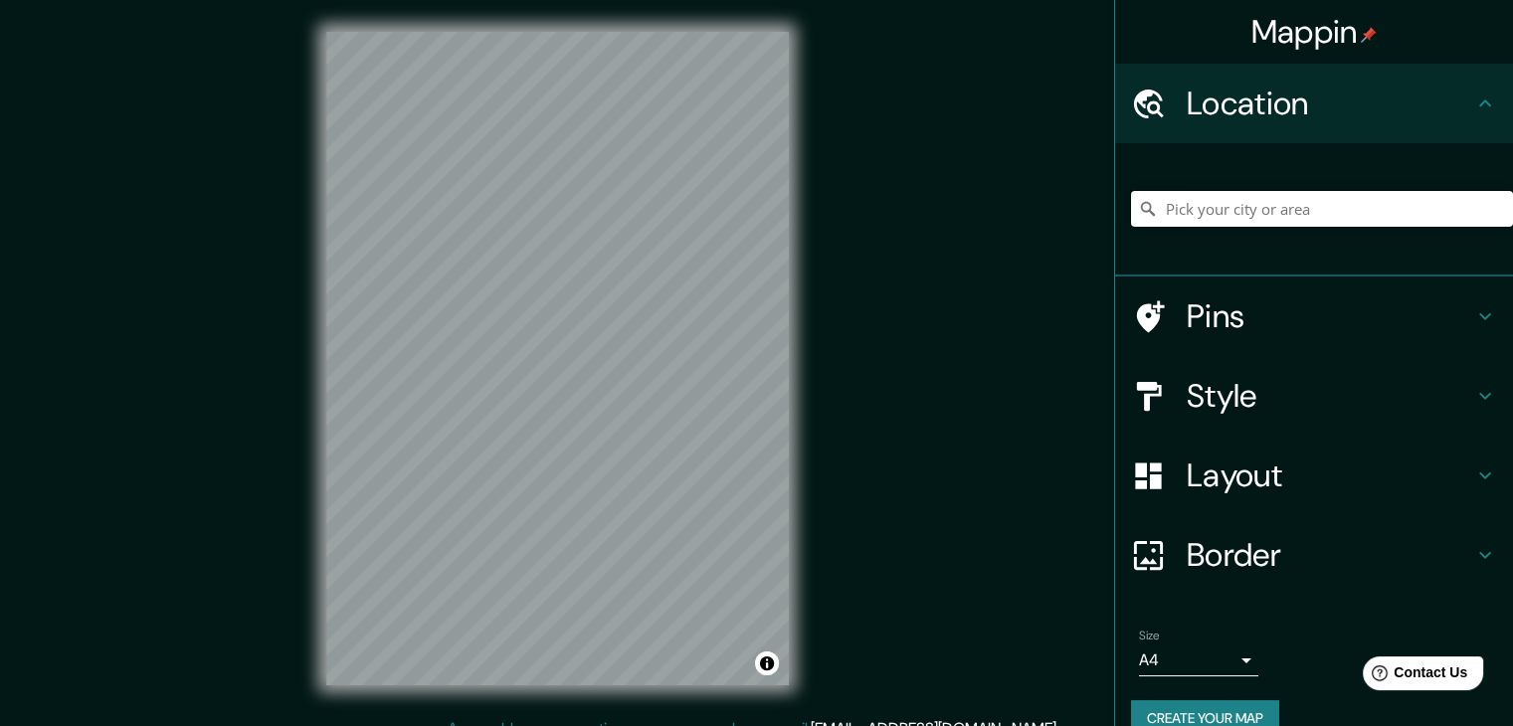
click at [1166, 224] on input "Pick your city or area" at bounding box center [1322, 209] width 382 height 36
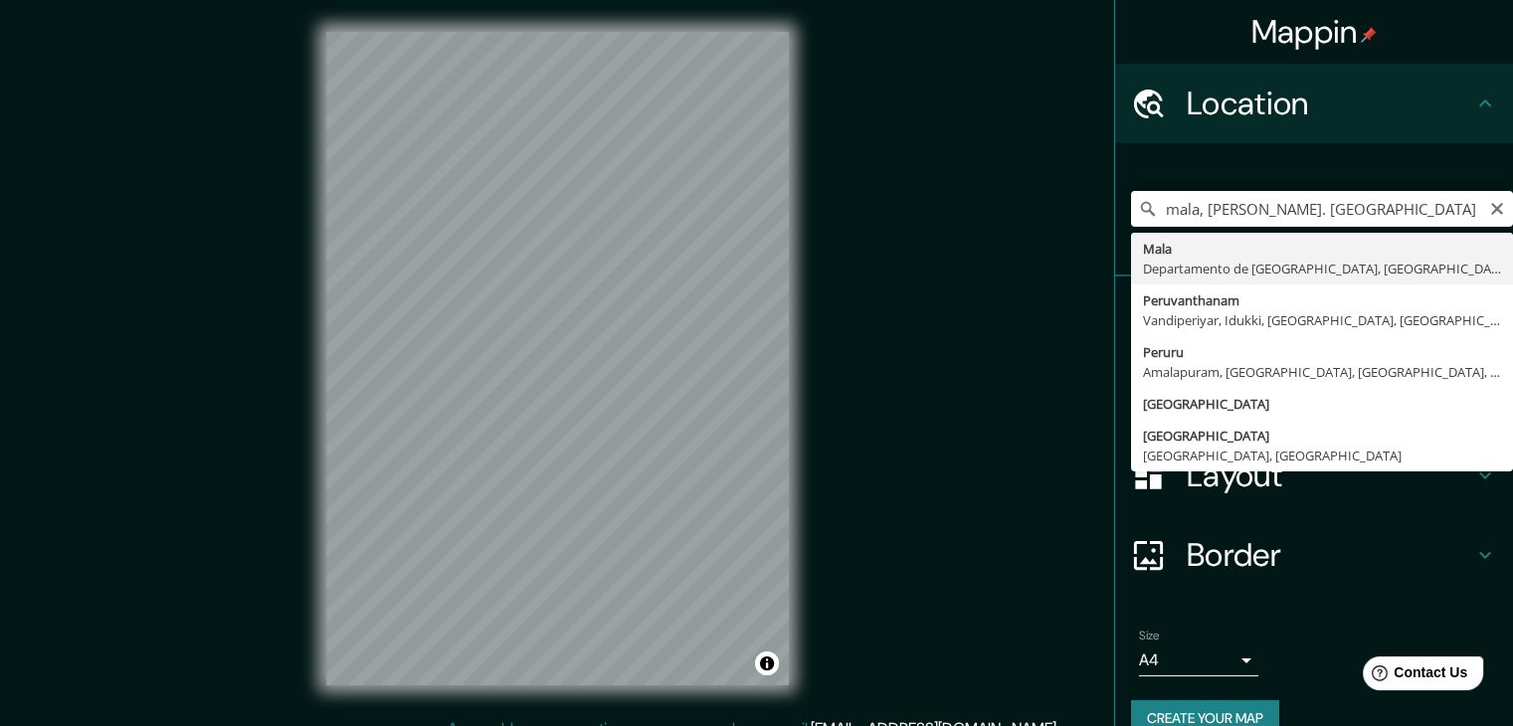
type input "Mala, Departamento de Lima, Perú"
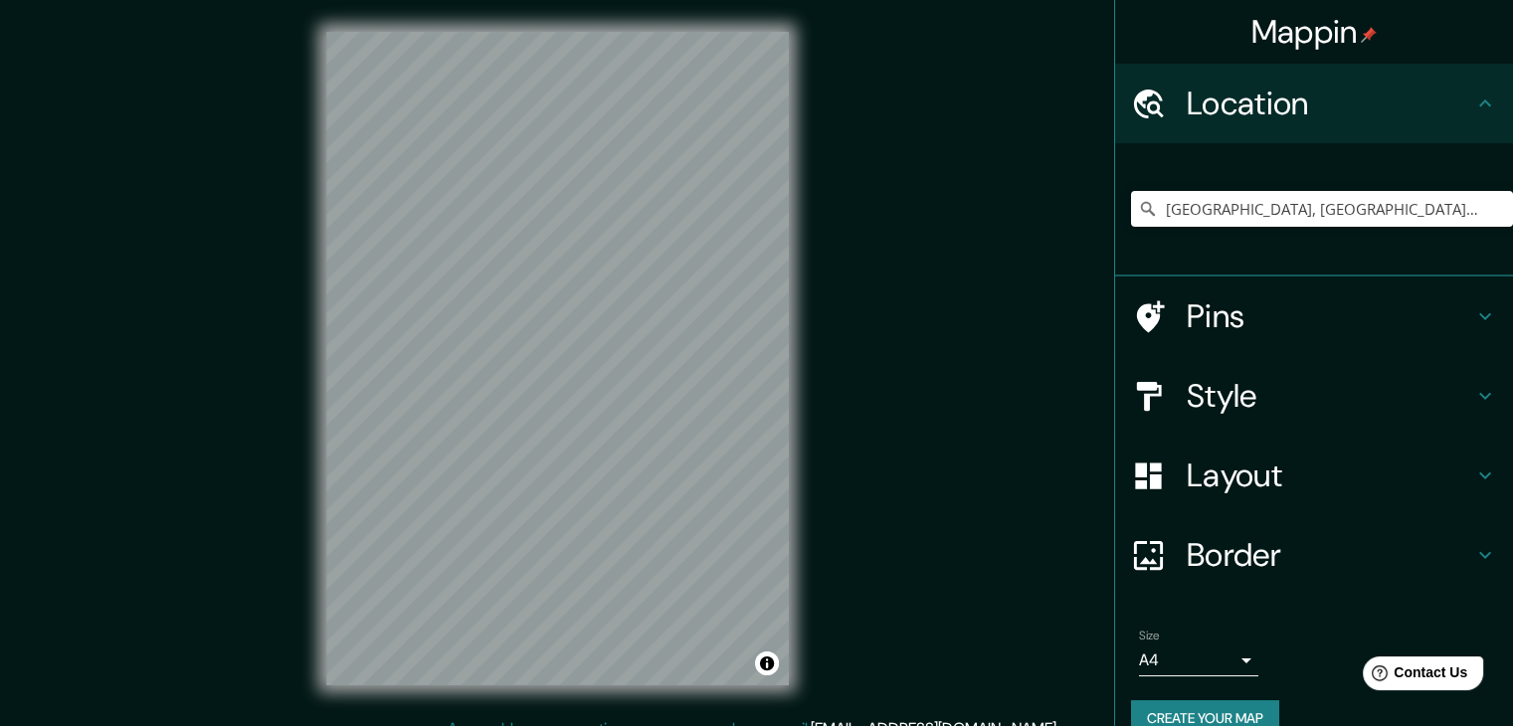
click at [1273, 390] on h4 "Style" at bounding box center [1330, 396] width 286 height 40
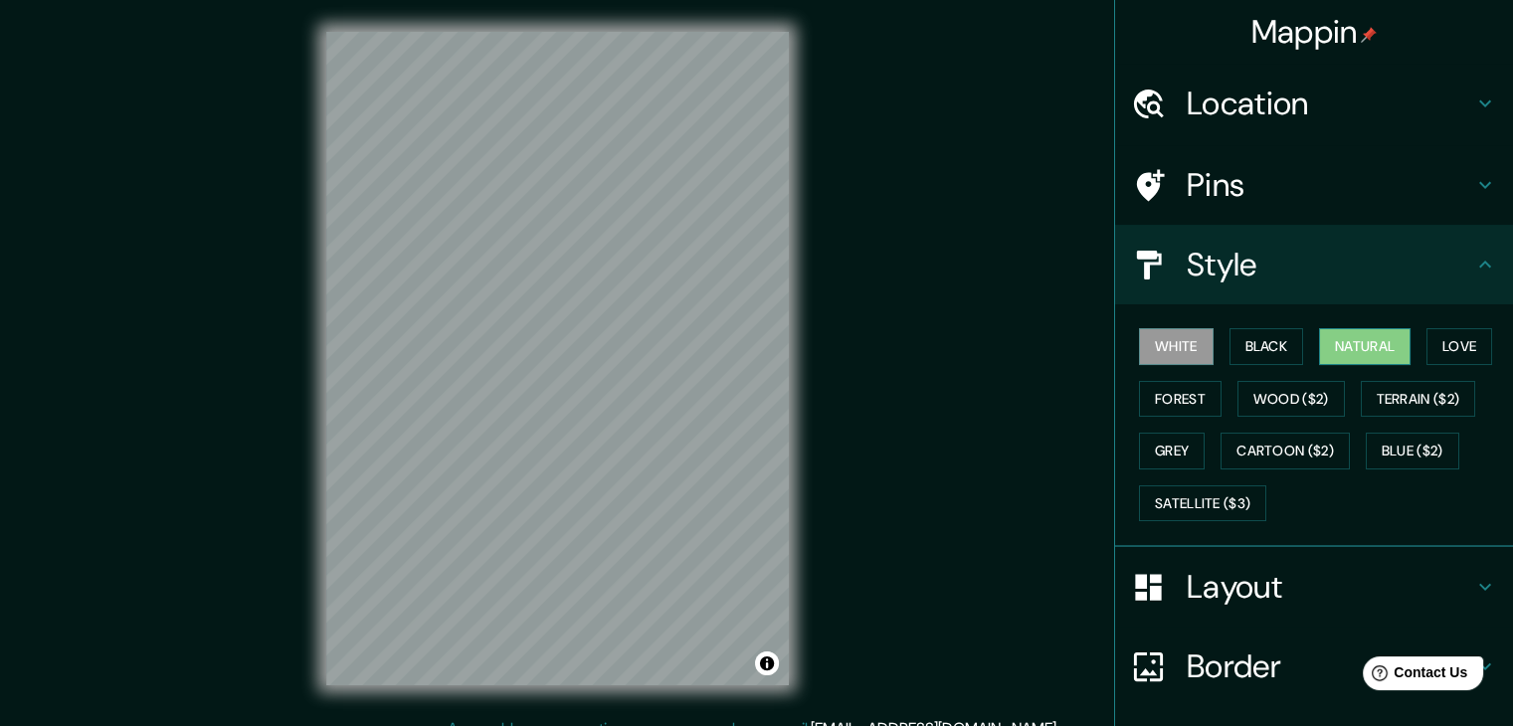
click at [1345, 355] on button "Natural" at bounding box center [1365, 346] width 92 height 37
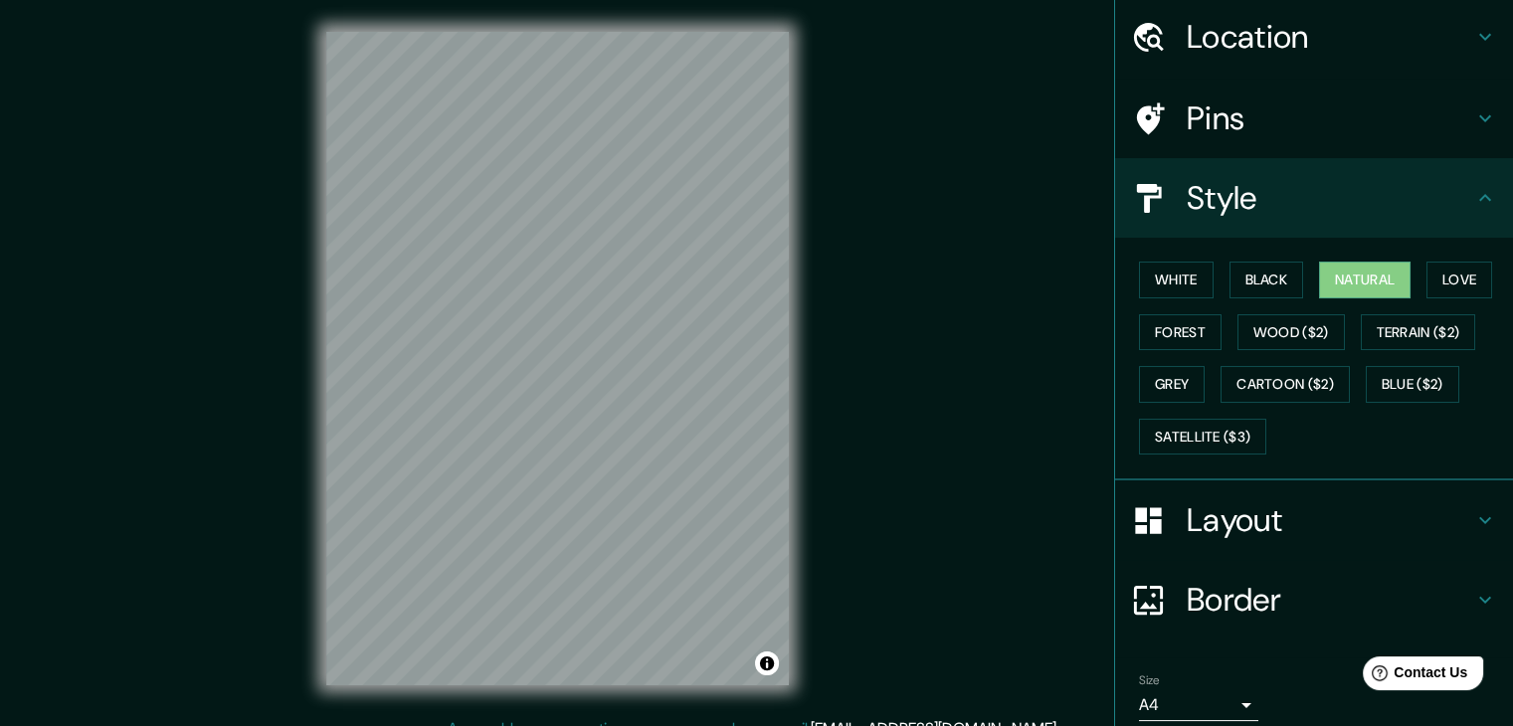
scroll to position [143, 0]
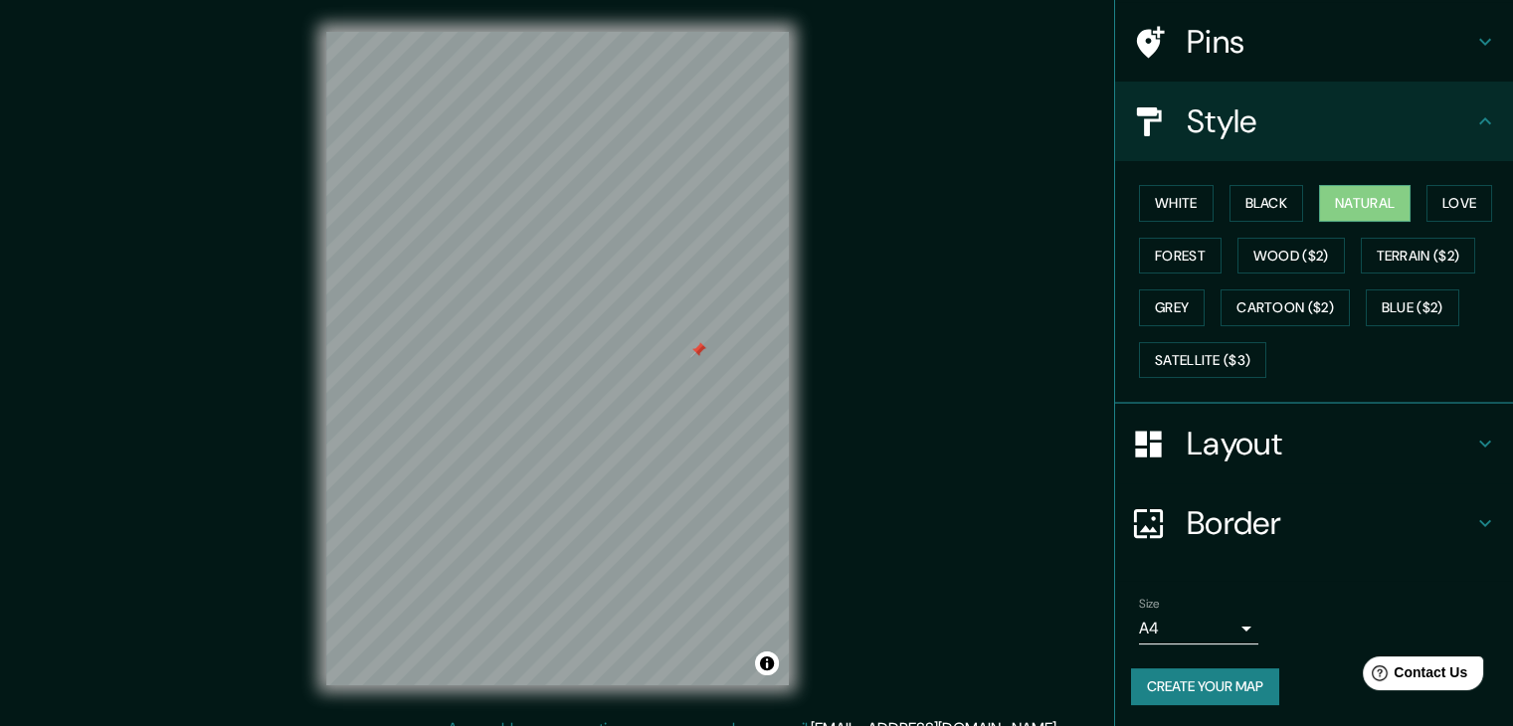
click at [1187, 53] on h4 "Pins" at bounding box center [1330, 42] width 286 height 40
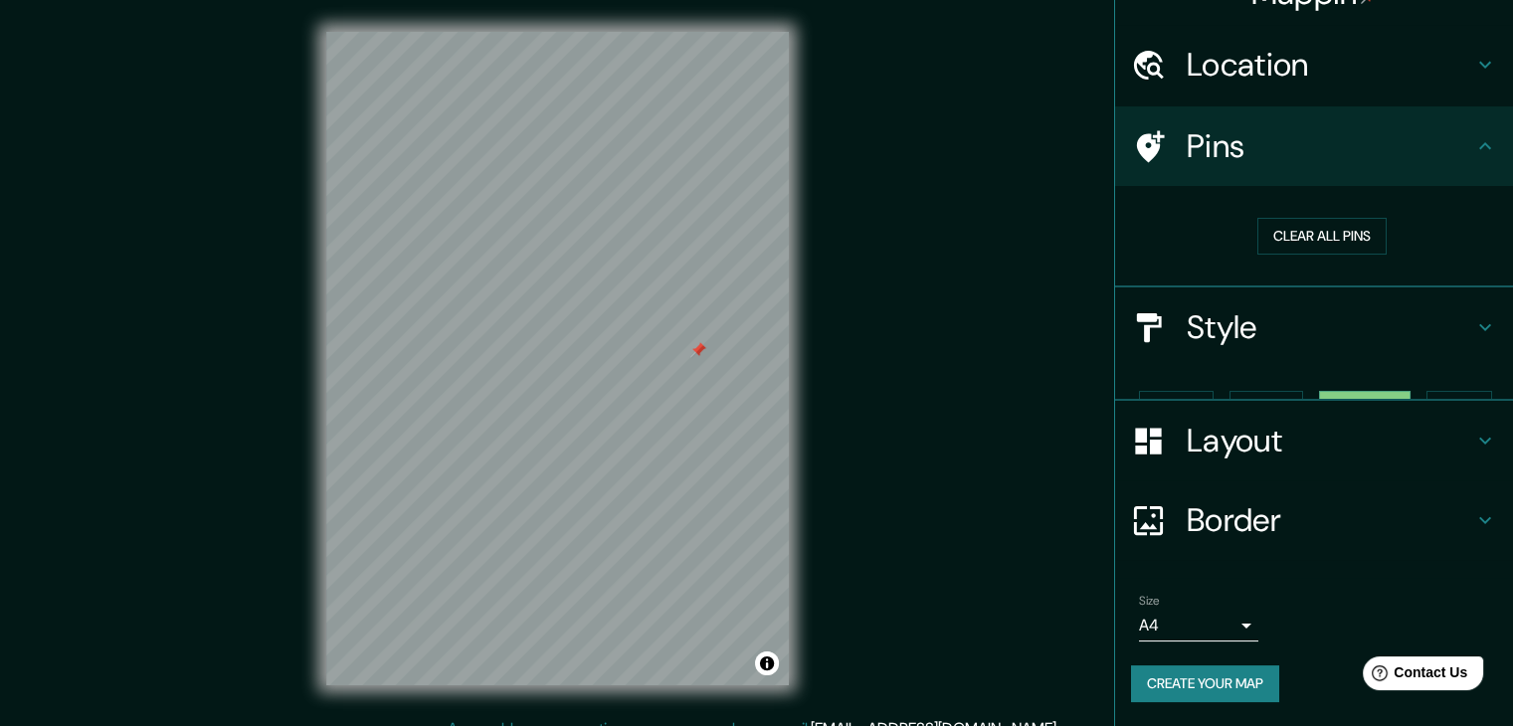
scroll to position [4, 0]
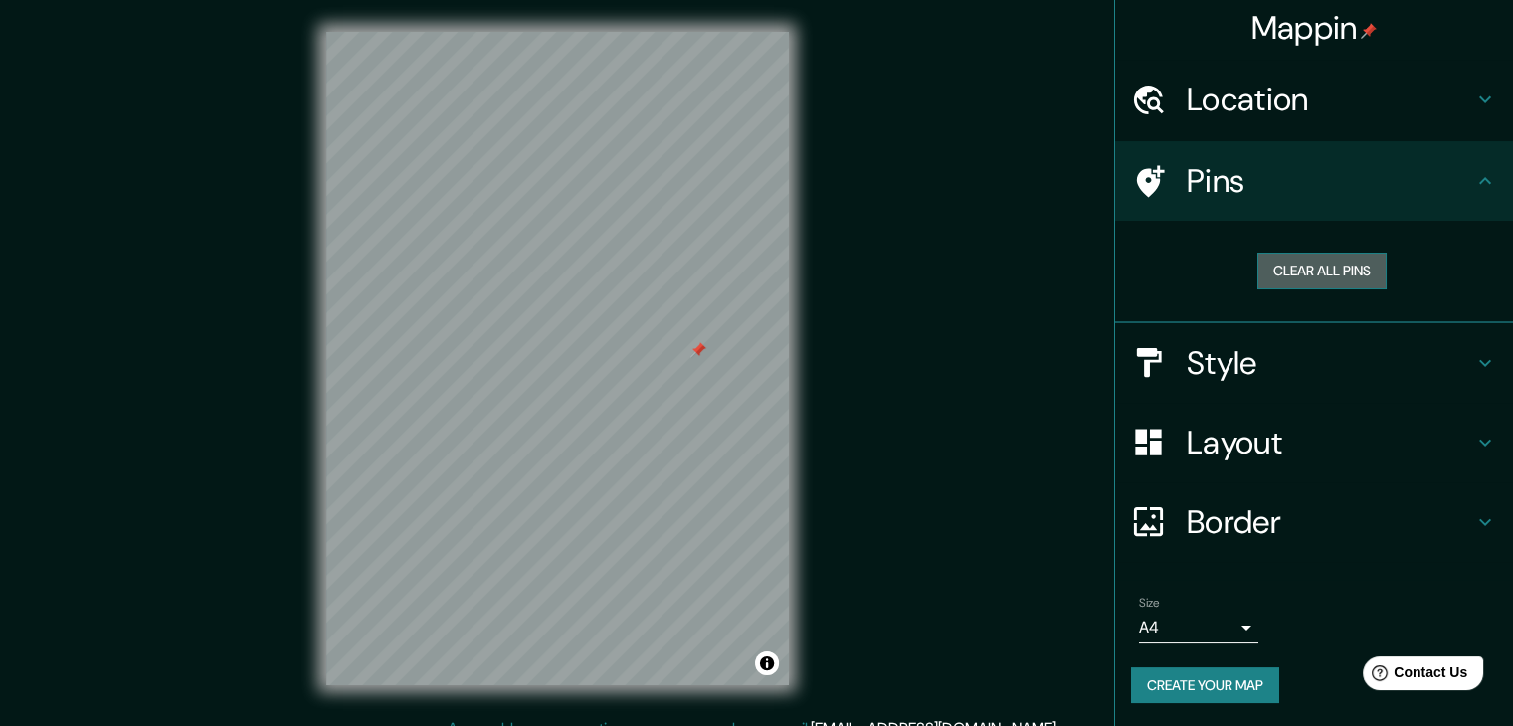
click at [1321, 281] on button "Clear all pins" at bounding box center [1321, 271] width 129 height 37
click at [1211, 677] on button "Create your map" at bounding box center [1205, 685] width 148 height 37
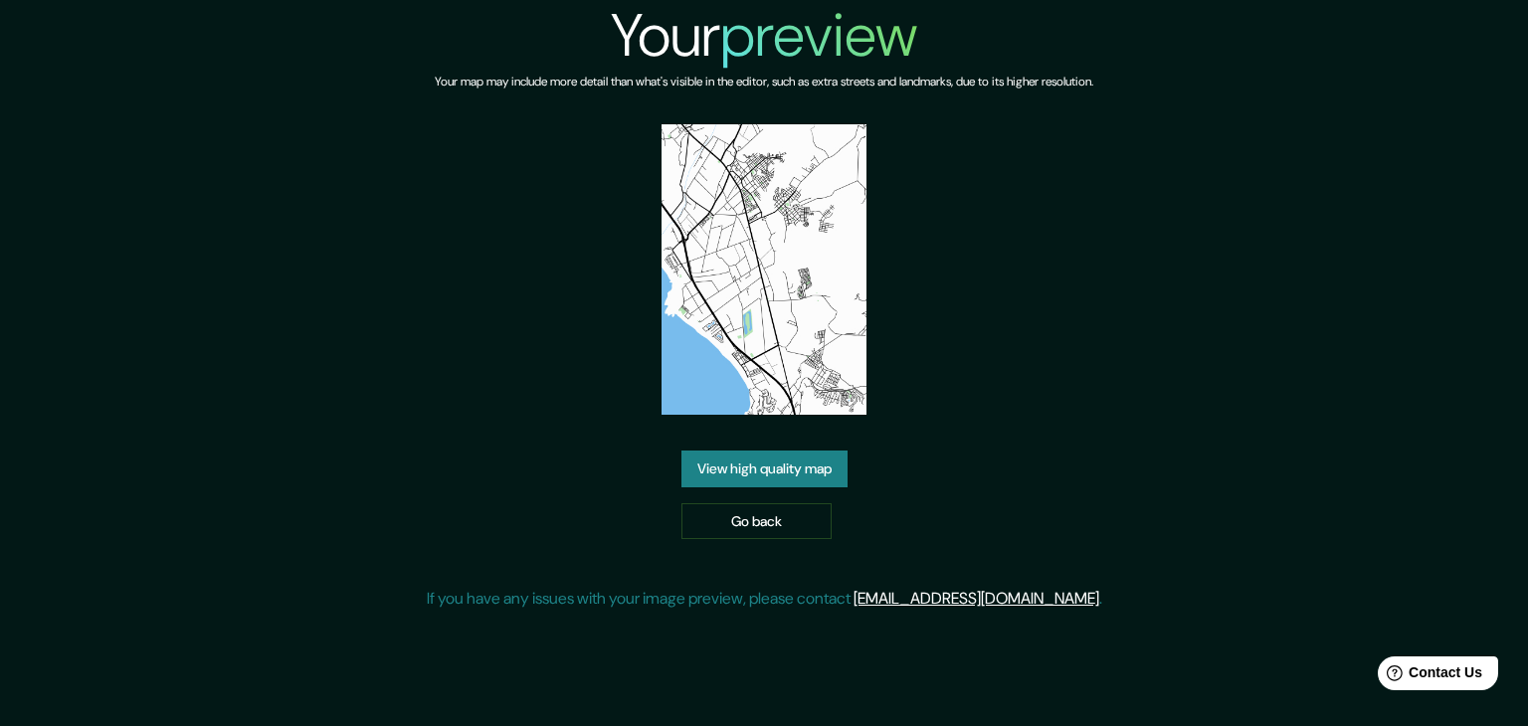
click at [782, 451] on link "View high quality map" at bounding box center [764, 469] width 166 height 37
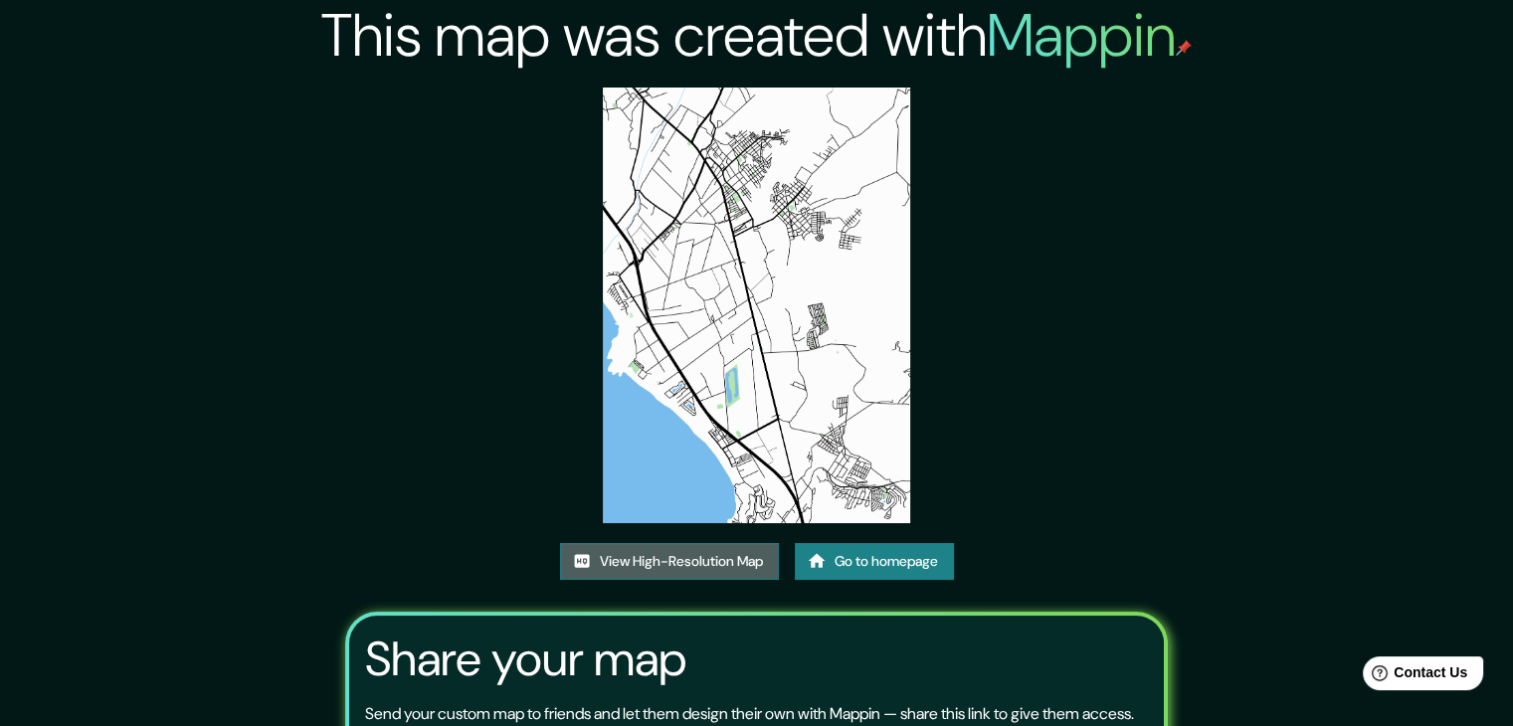
click at [709, 548] on link "View High-Resolution Map" at bounding box center [669, 561] width 219 height 37
